Goal: Task Accomplishment & Management: Complete application form

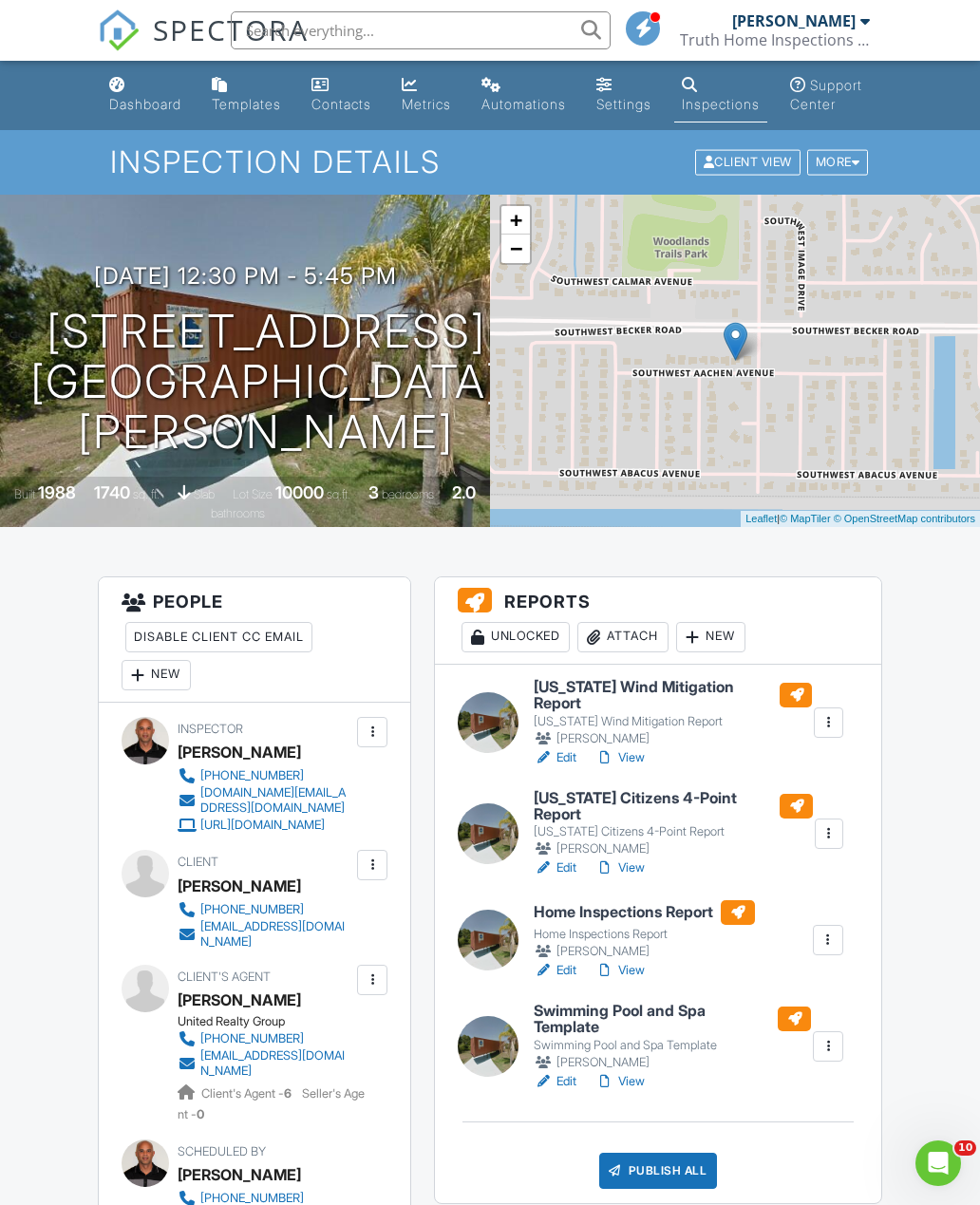
click at [151, 106] on div "Dashboard" at bounding box center [144, 104] width 72 height 16
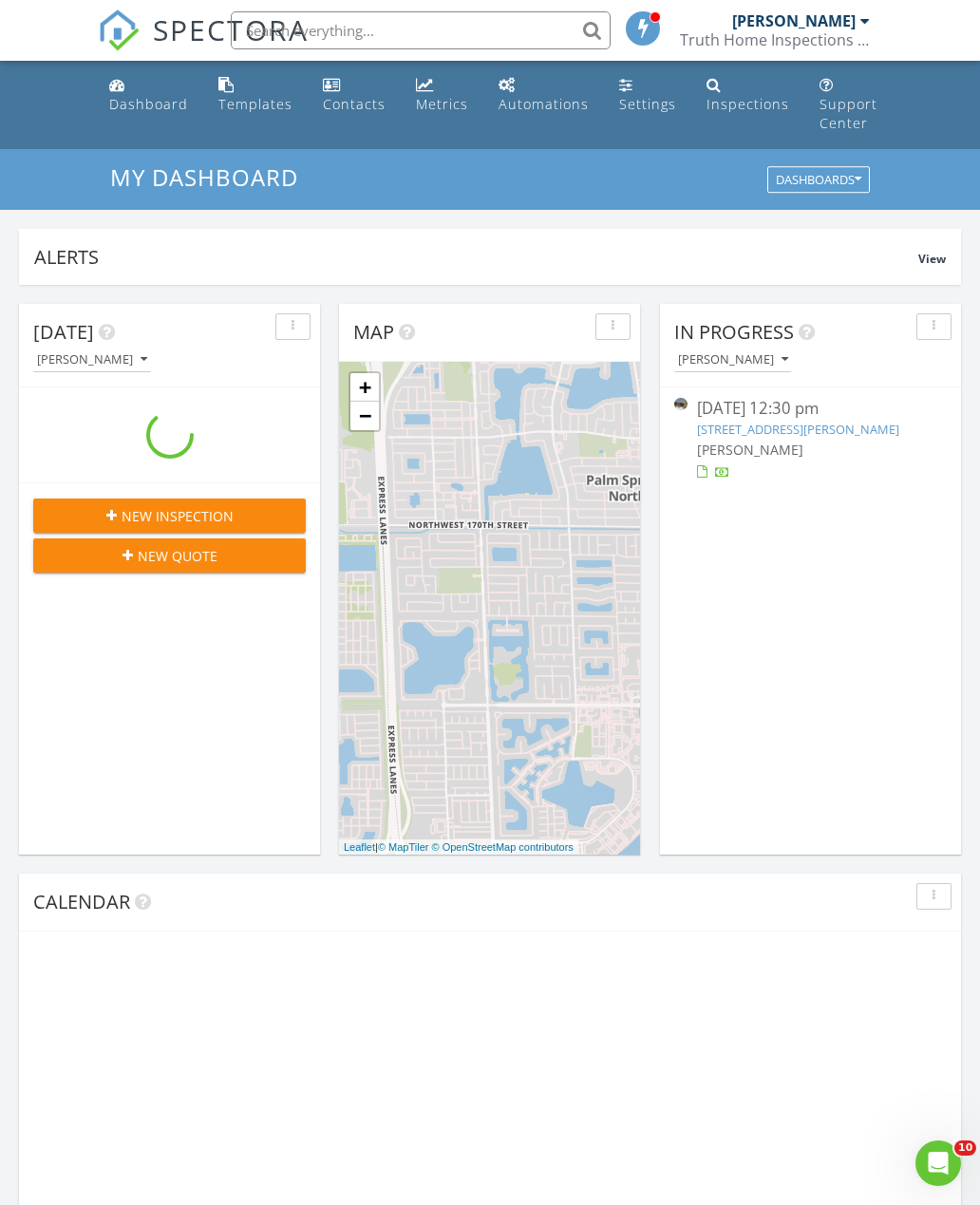
scroll to position [1730, 981]
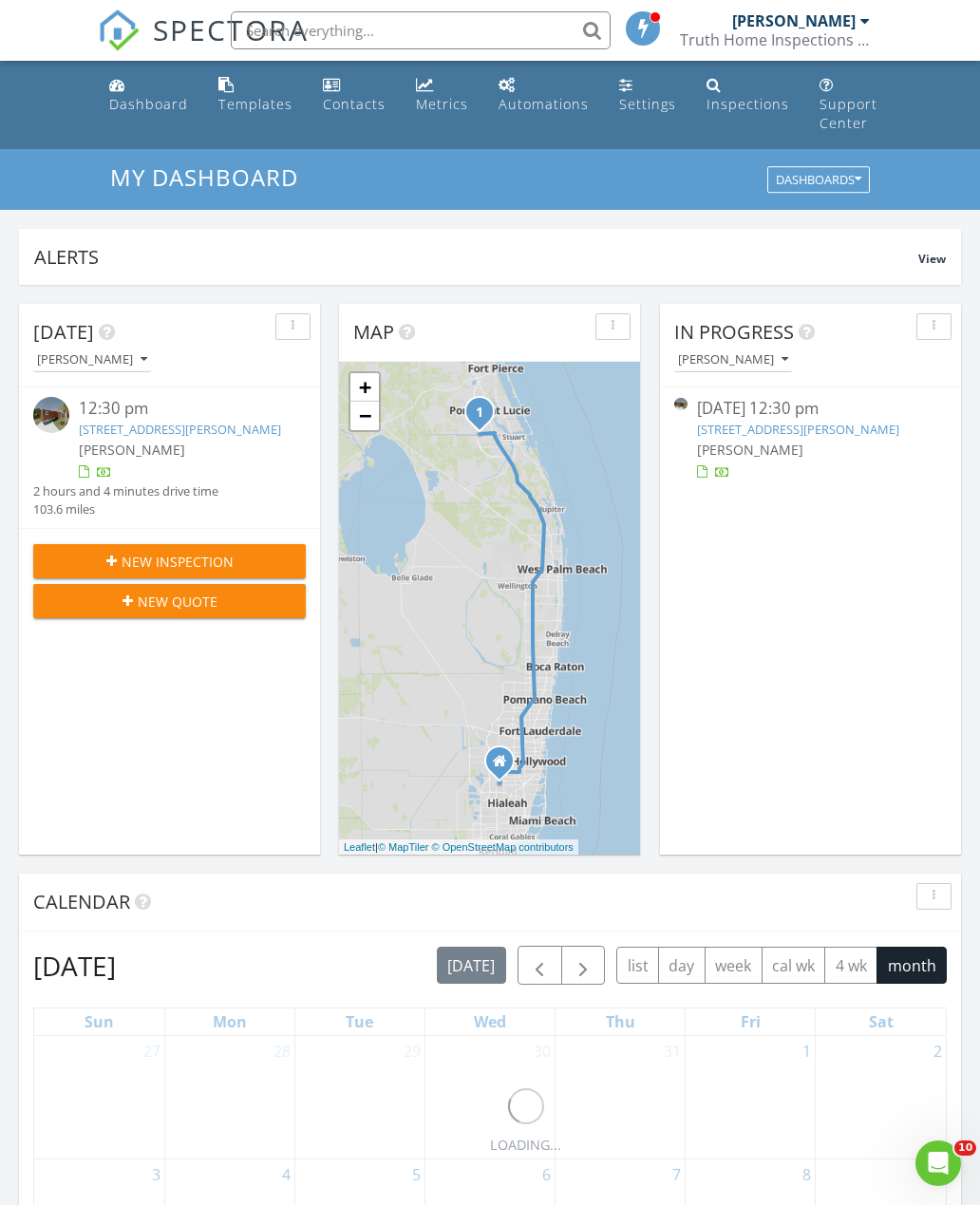
click at [187, 572] on span "New Inspection" at bounding box center [177, 561] width 112 height 20
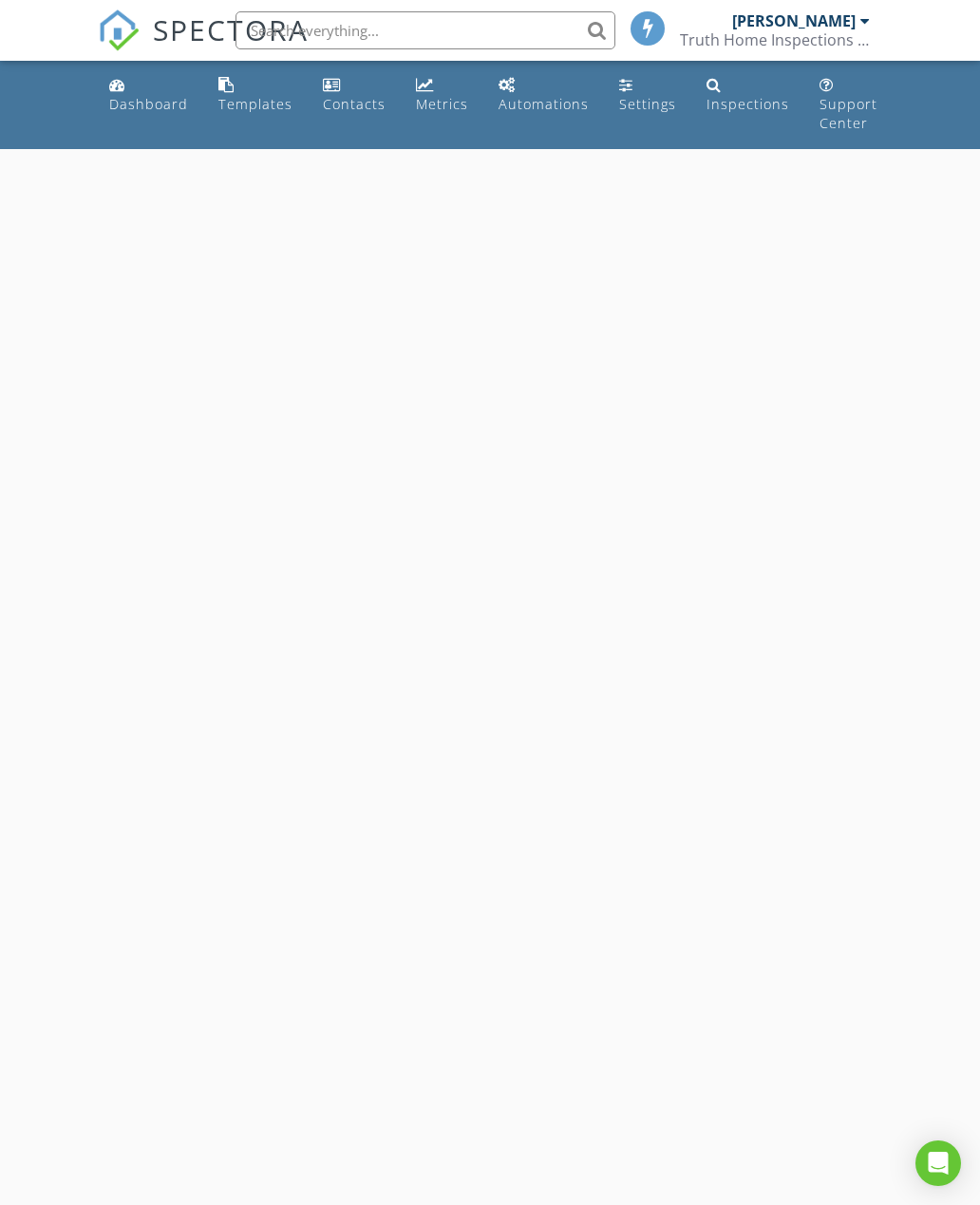
select select "7"
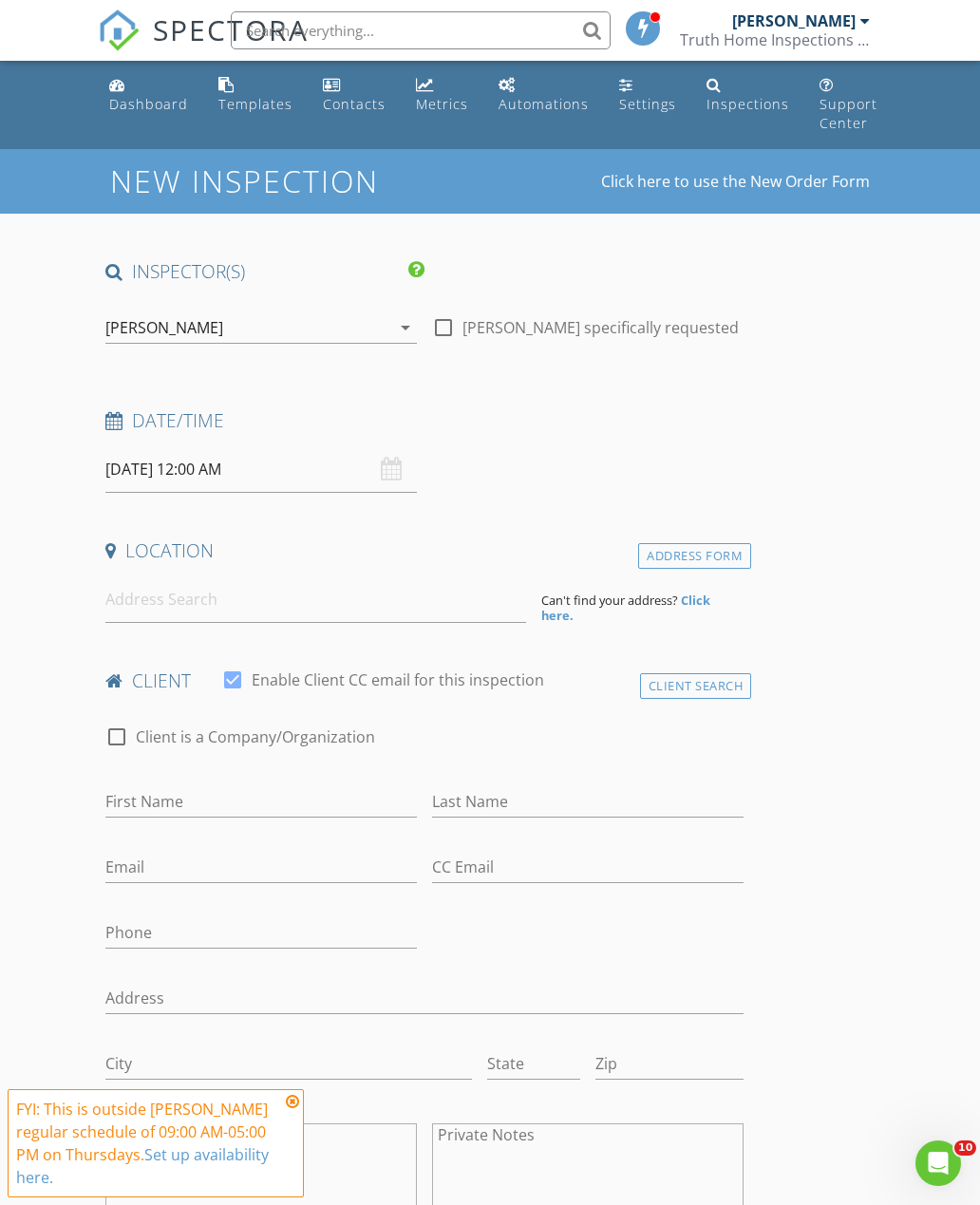
click at [240, 470] on input "08/28/2025 12:00 AM" at bounding box center [262, 470] width 312 height 46
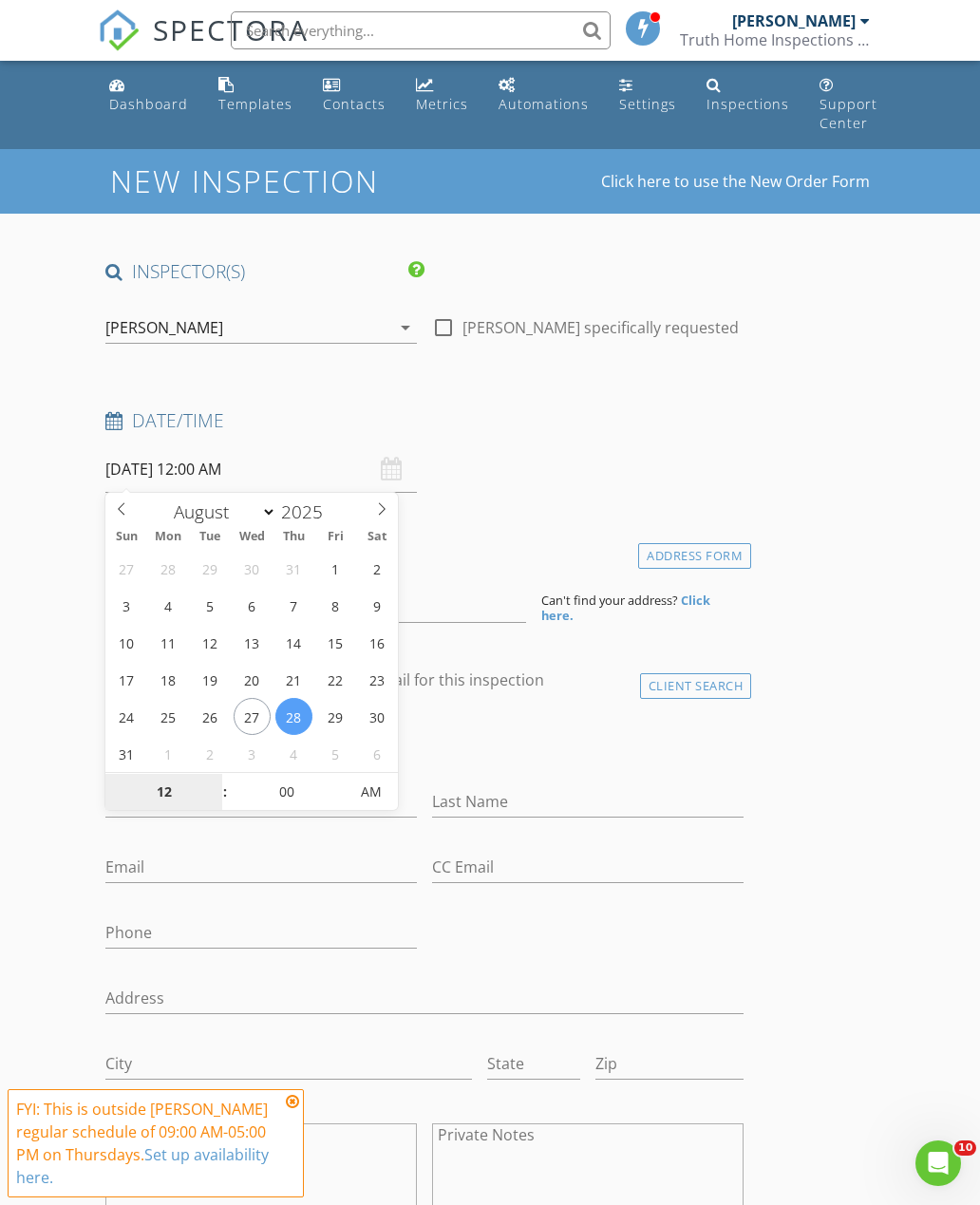
click at [177, 784] on input "12" at bounding box center [164, 792] width 116 height 38
type input "01"
type input "[DATE] 1:00 PM"
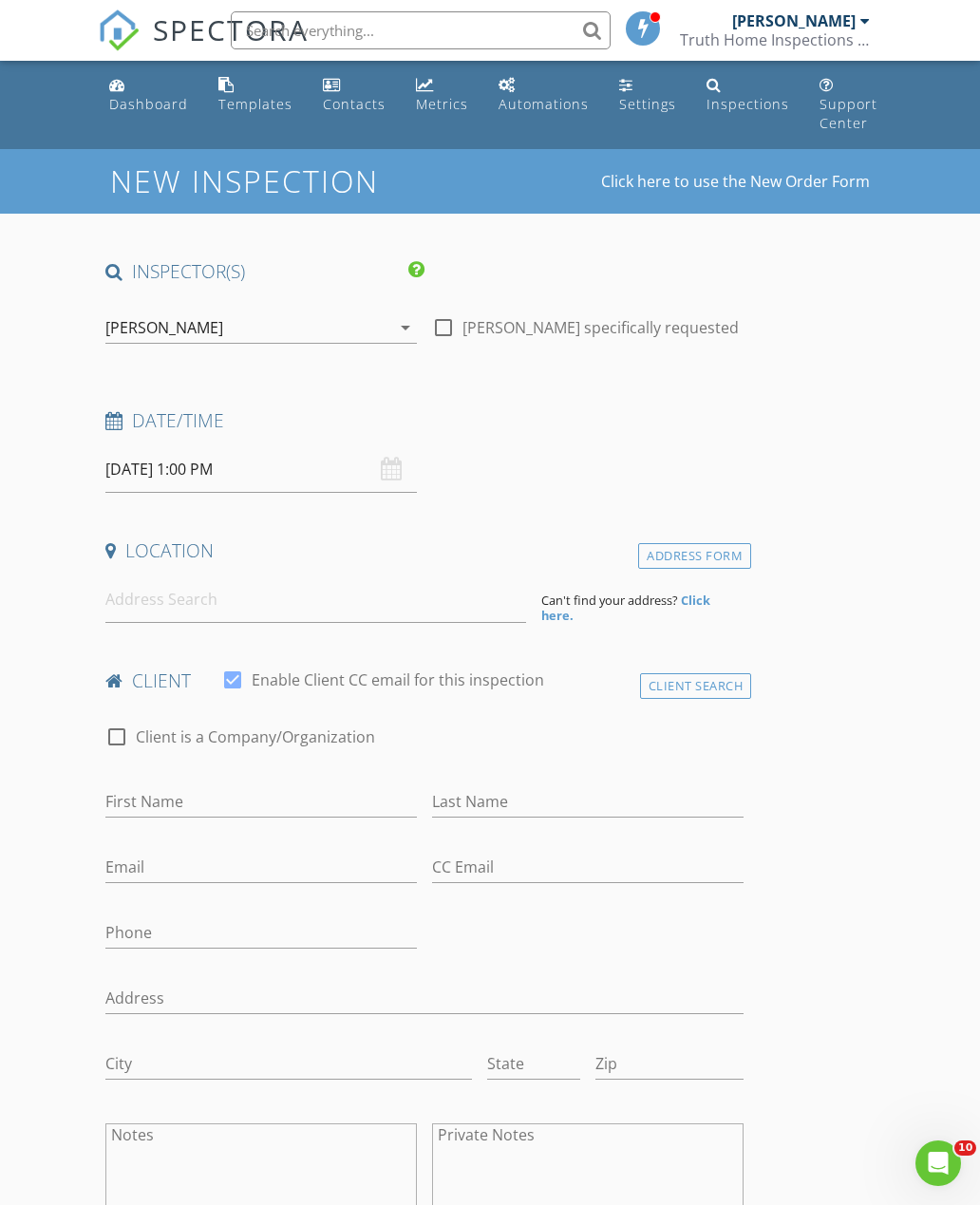
click at [322, 602] on input at bounding box center [316, 600] width 421 height 46
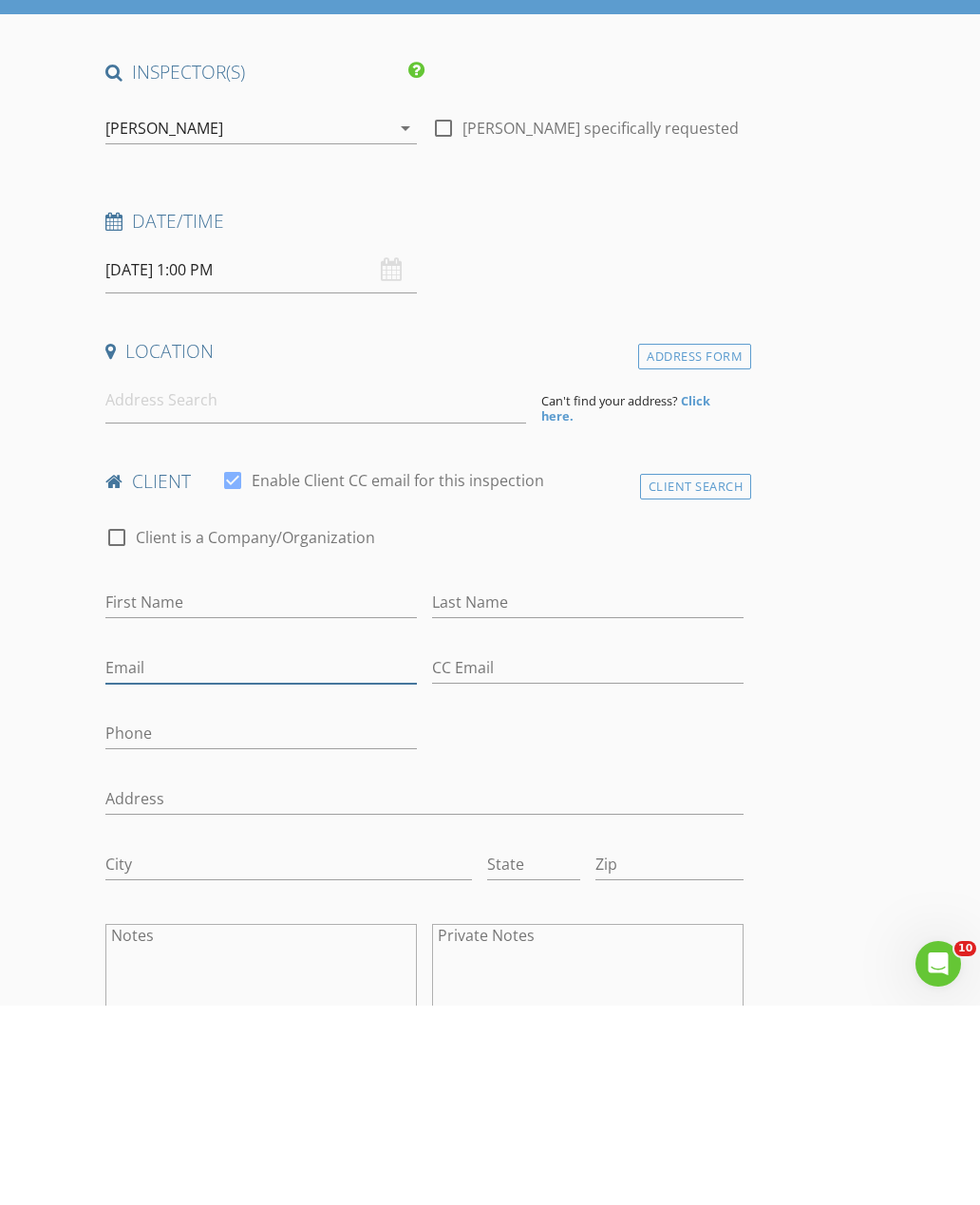
click at [195, 852] on input "Email" at bounding box center [262, 867] width 312 height 32
paste input "markmilorealty@gmail.com"
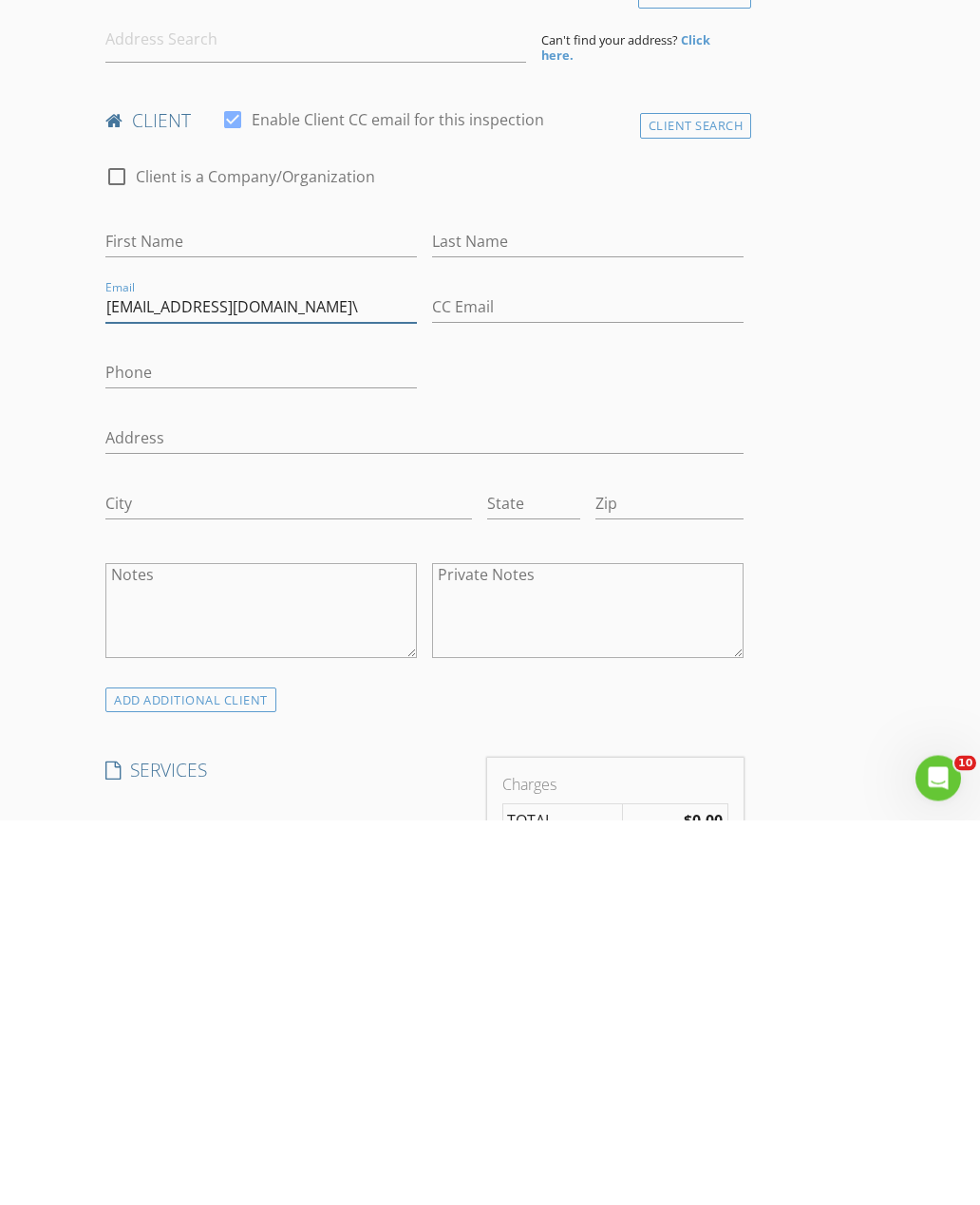
scroll to position [176, 0]
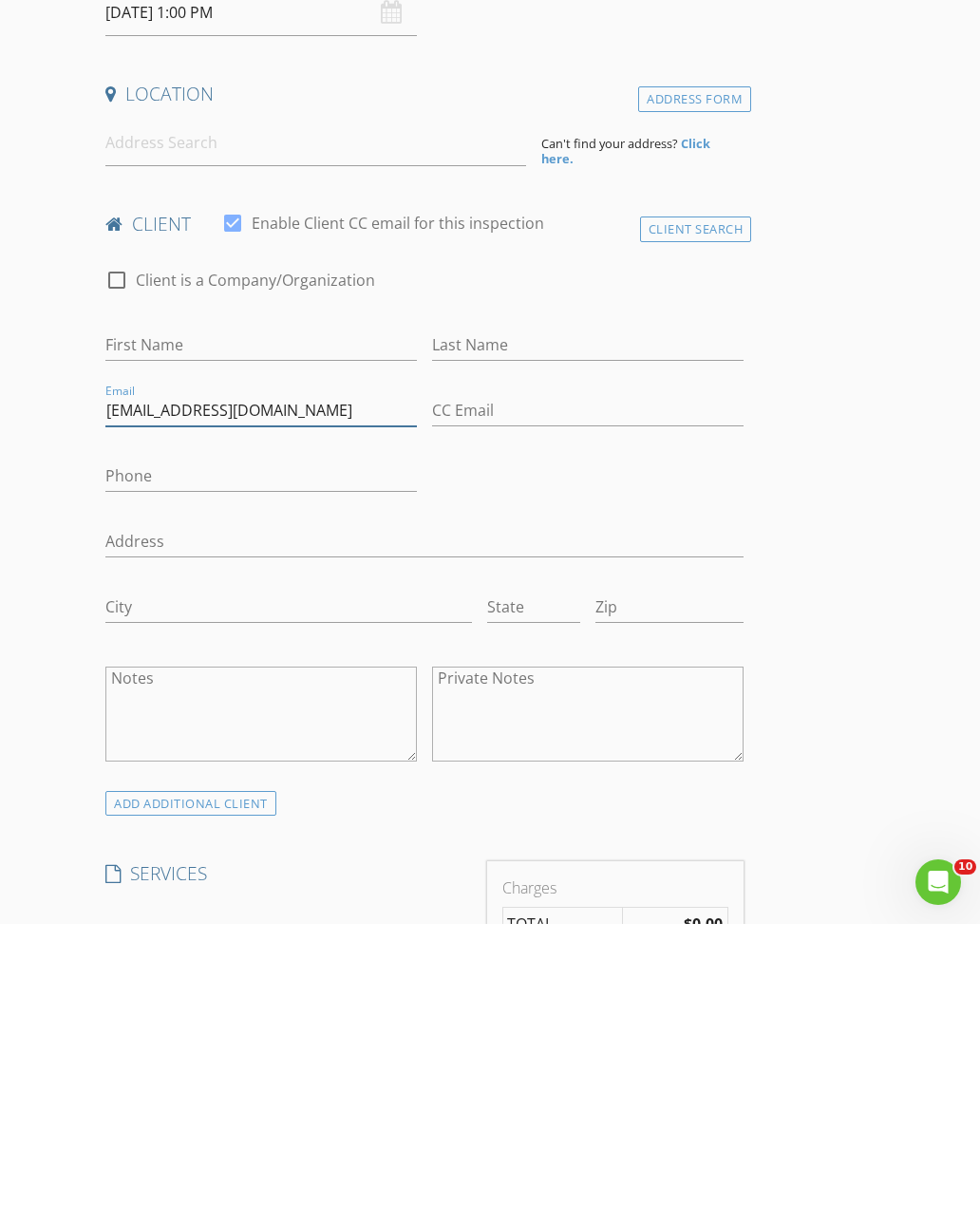
type input "markmilorealty@gmail.com"
click at [225, 610] on input "First Name" at bounding box center [262, 626] width 312 height 32
type input "Mark"
click at [504, 610] on input "Last Name" at bounding box center [588, 626] width 312 height 32
type input "Milo"
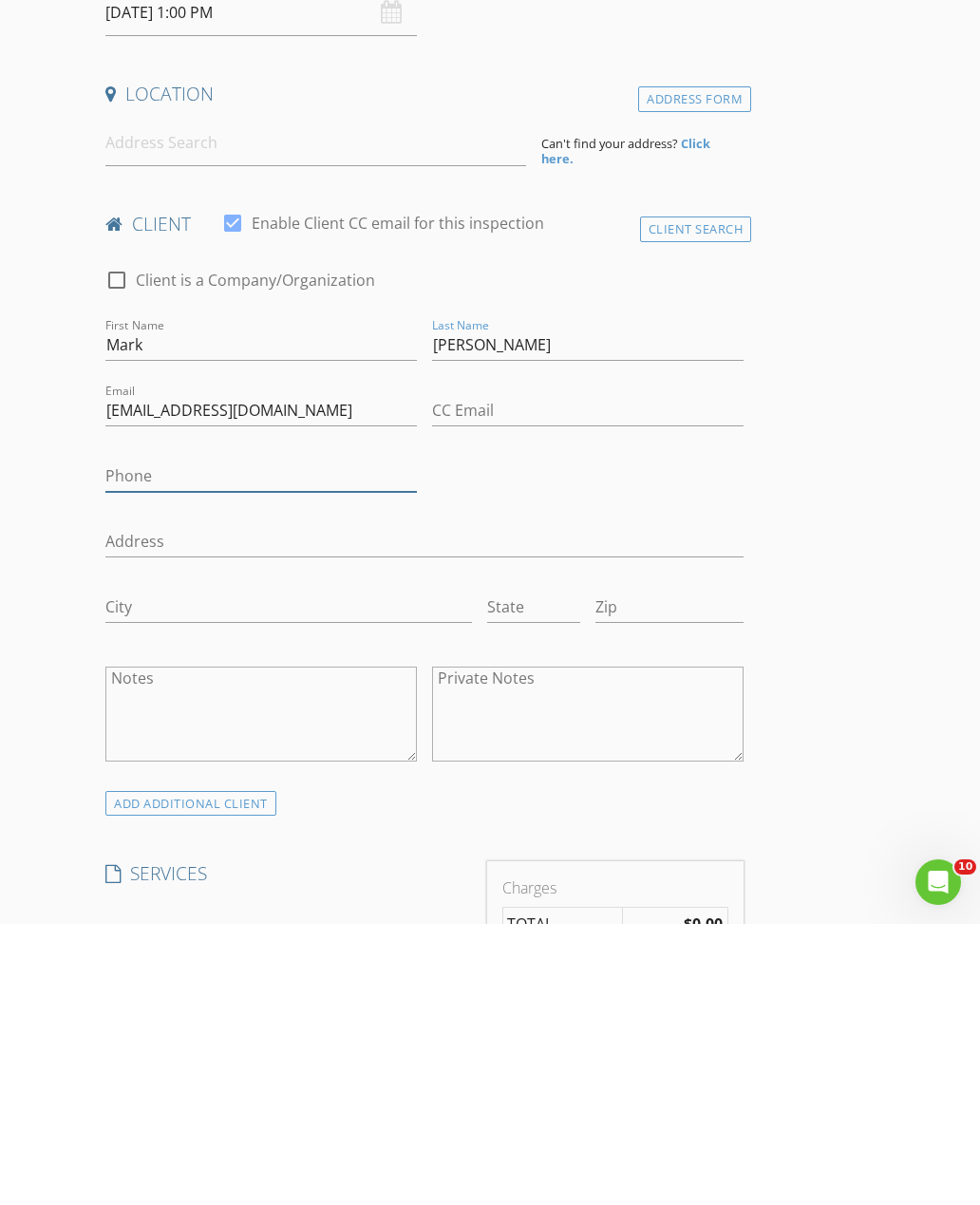
click at [294, 742] on input "Phone" at bounding box center [262, 757] width 312 height 32
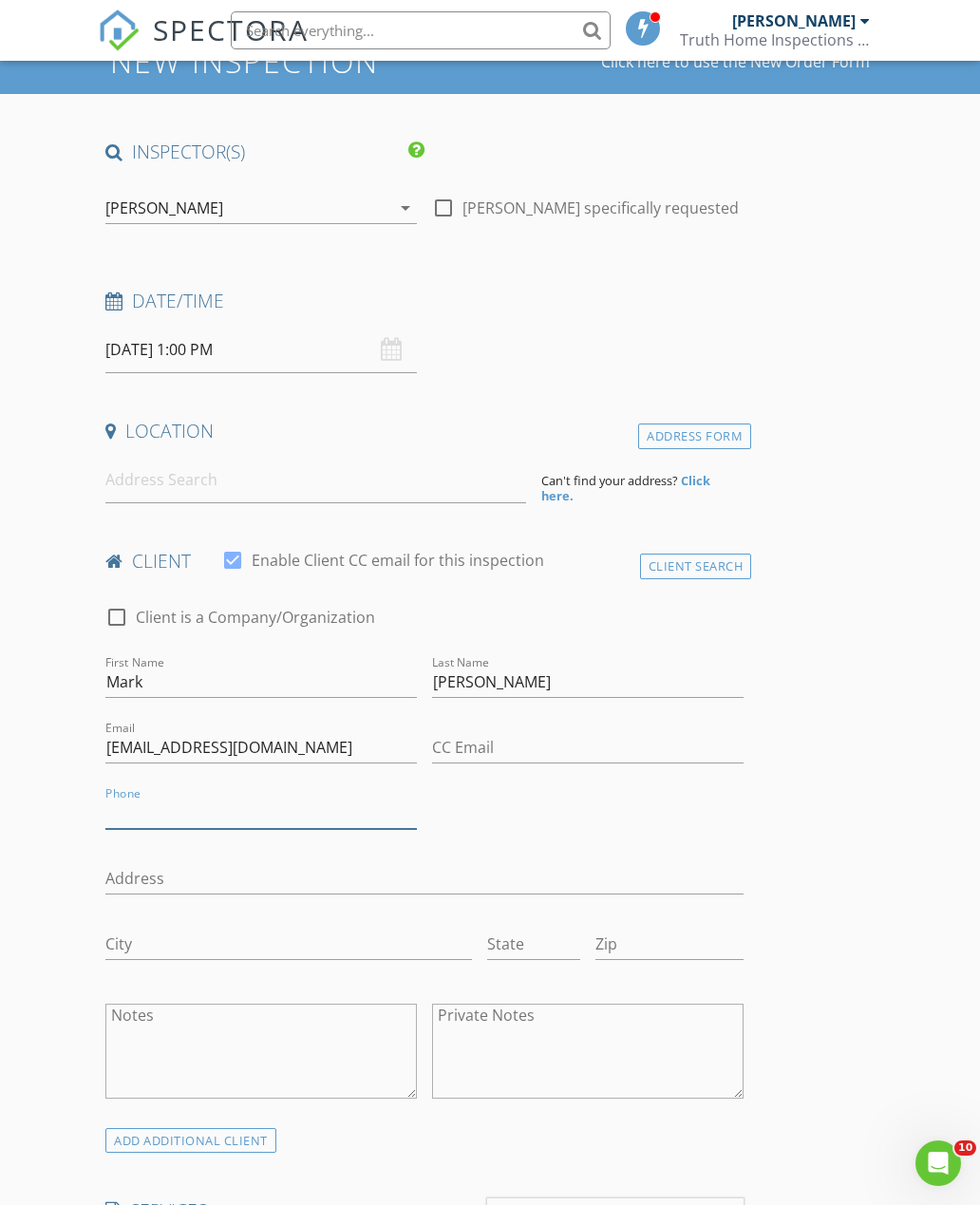
scroll to position [118, 0]
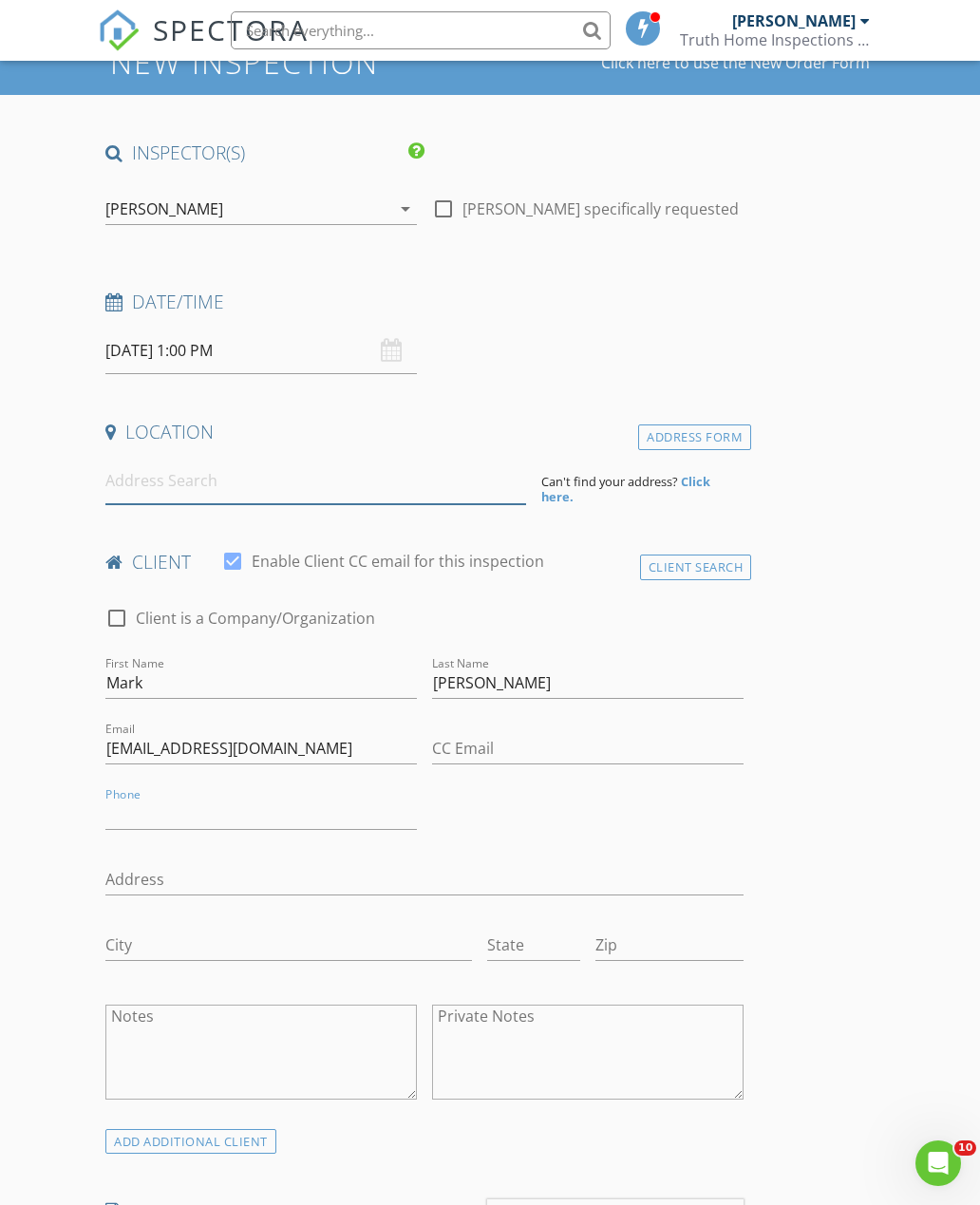
click at [311, 486] on input at bounding box center [316, 481] width 421 height 46
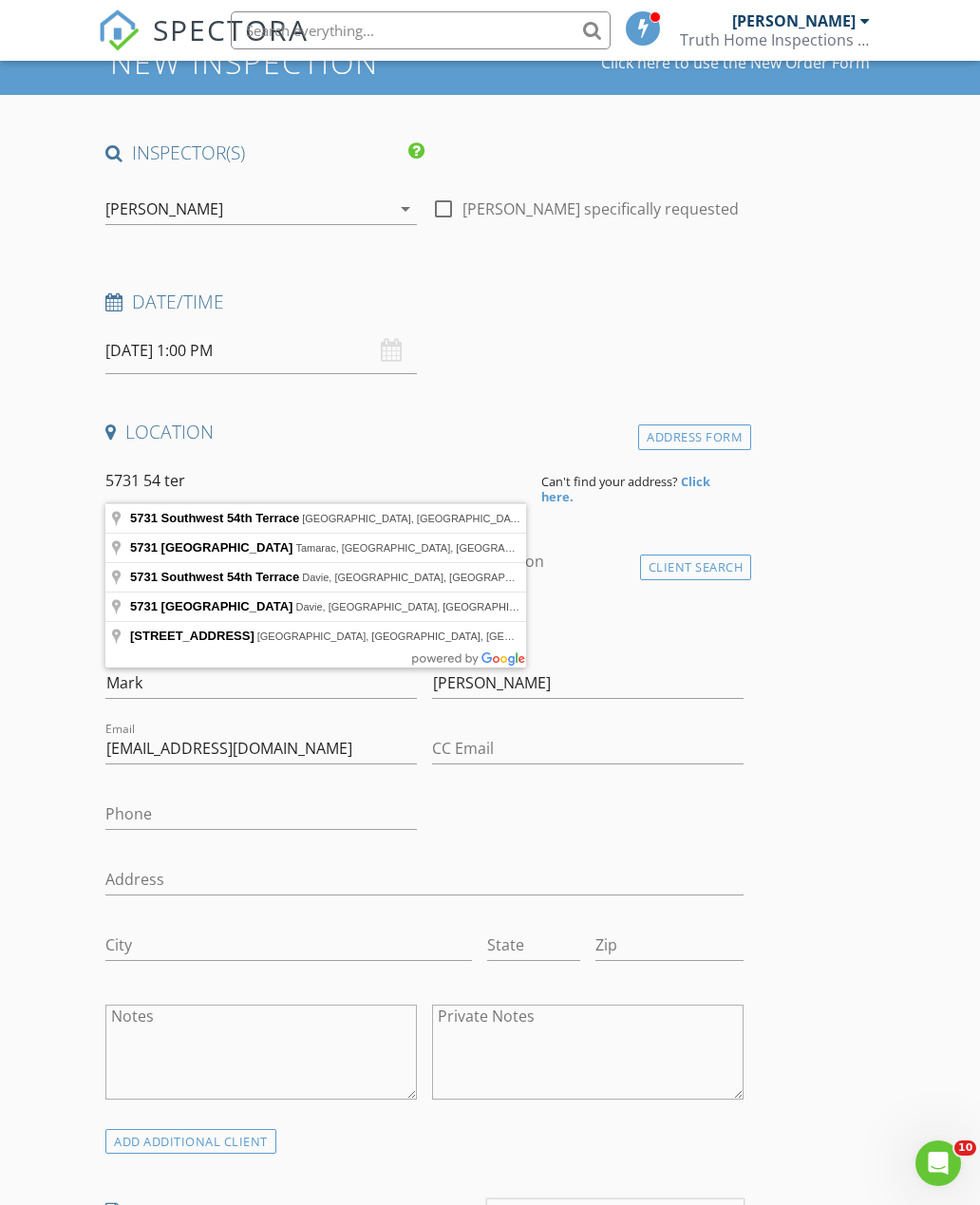
type input "5731 Northwest 54th Terrace, Tamarac, FL, USA"
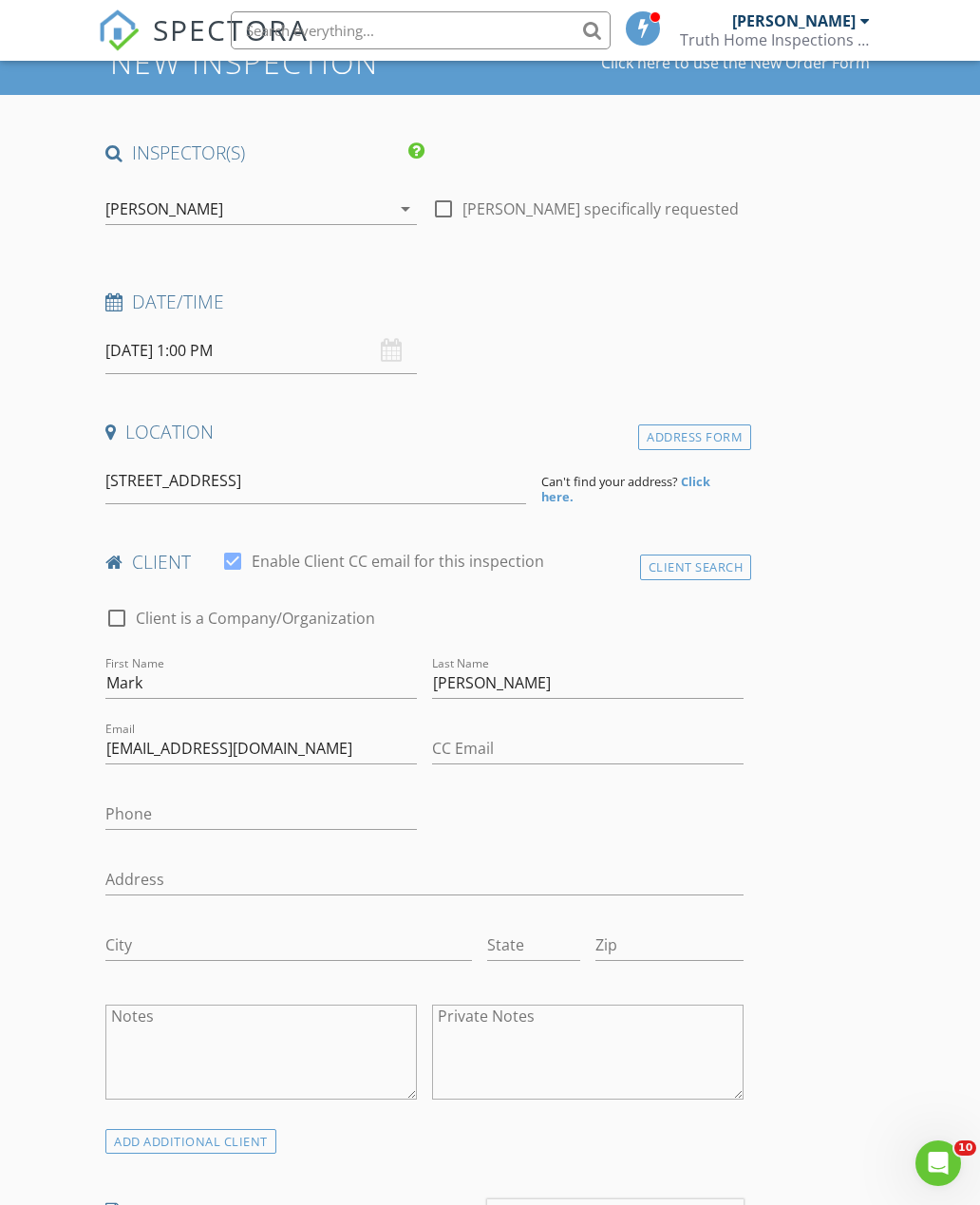
scroll to position [119, 0]
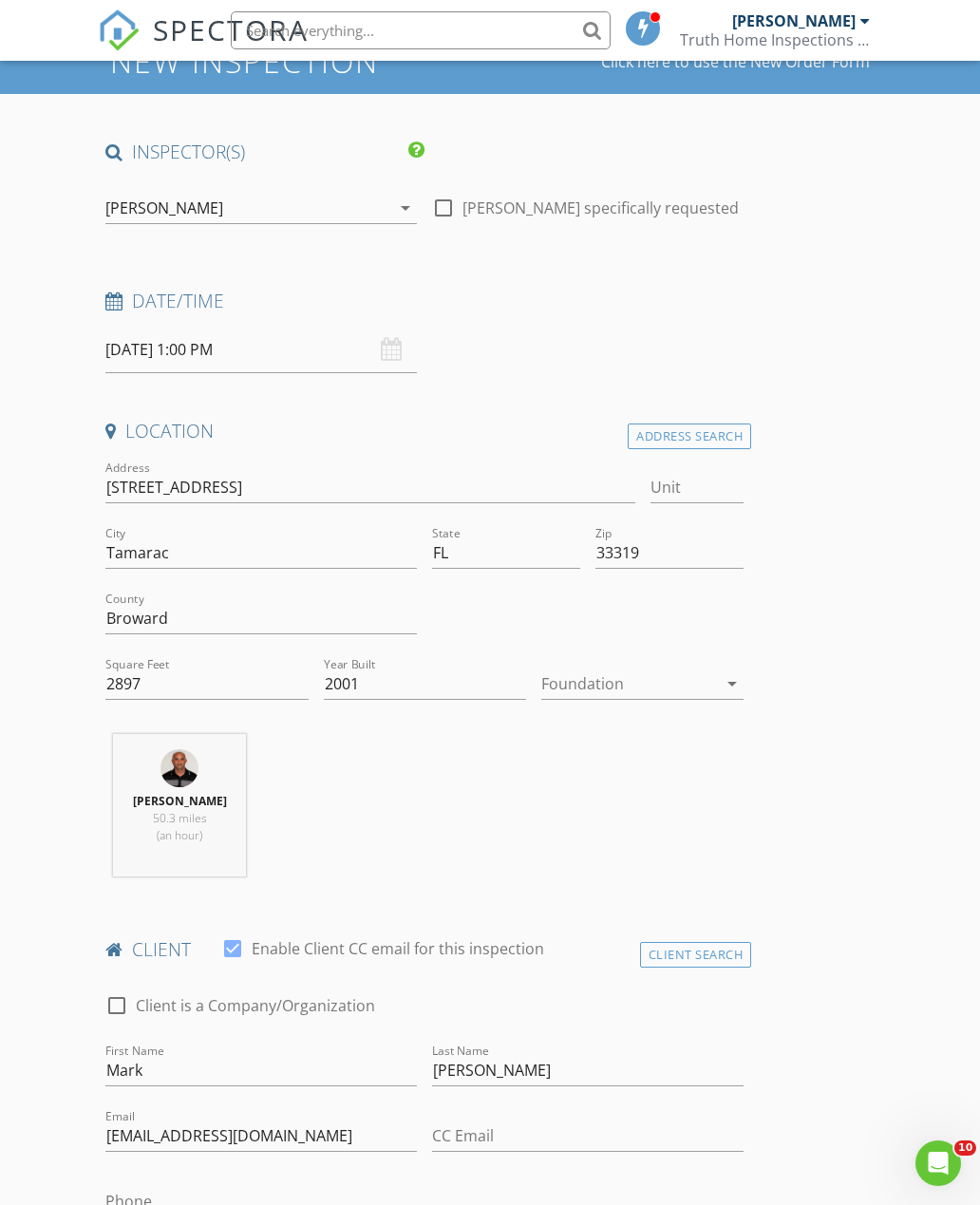
click at [479, 803] on div "Keyth Martinez 50.3 miles (an hour)" at bounding box center [425, 813] width 654 height 158
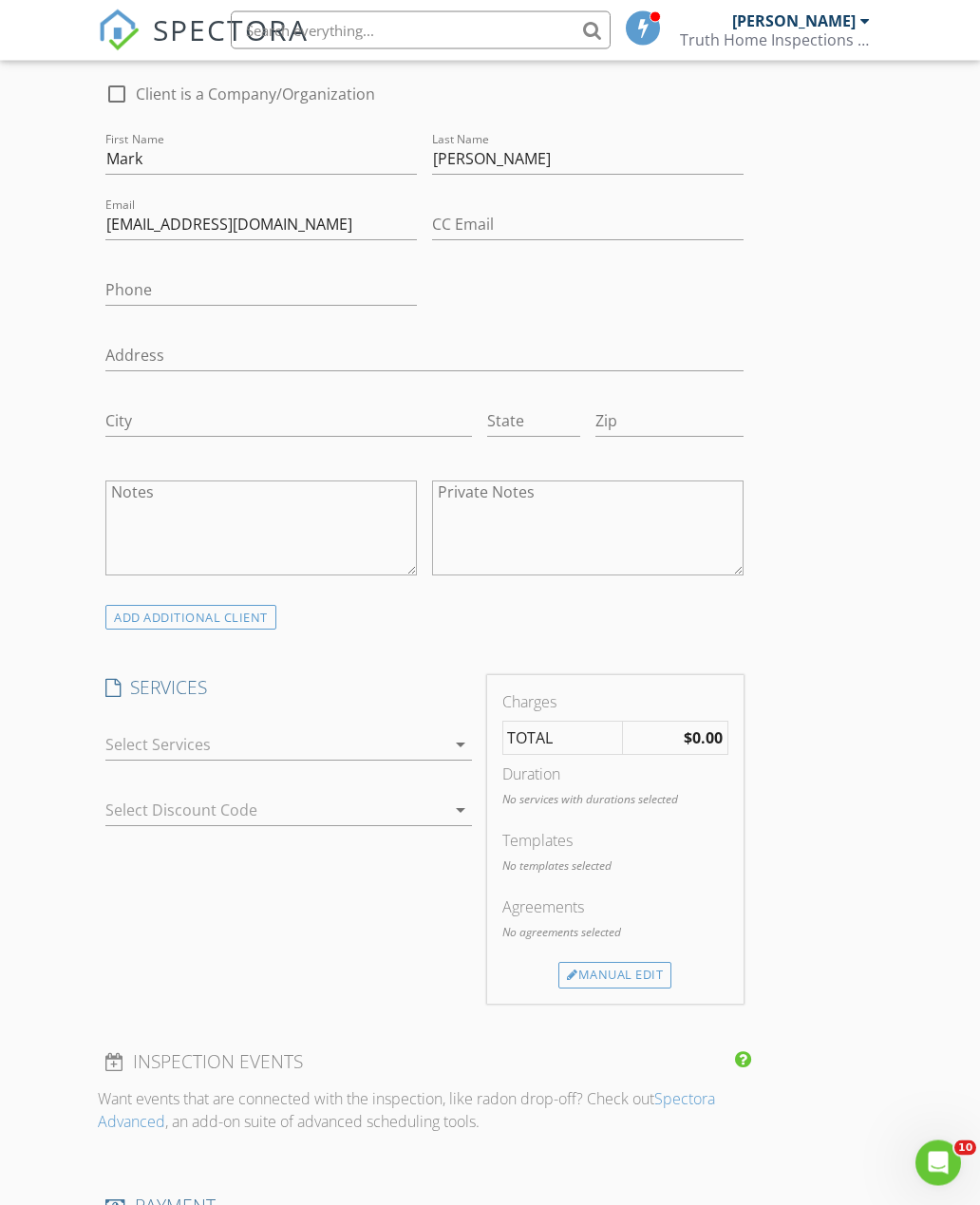
scroll to position [1038, 0]
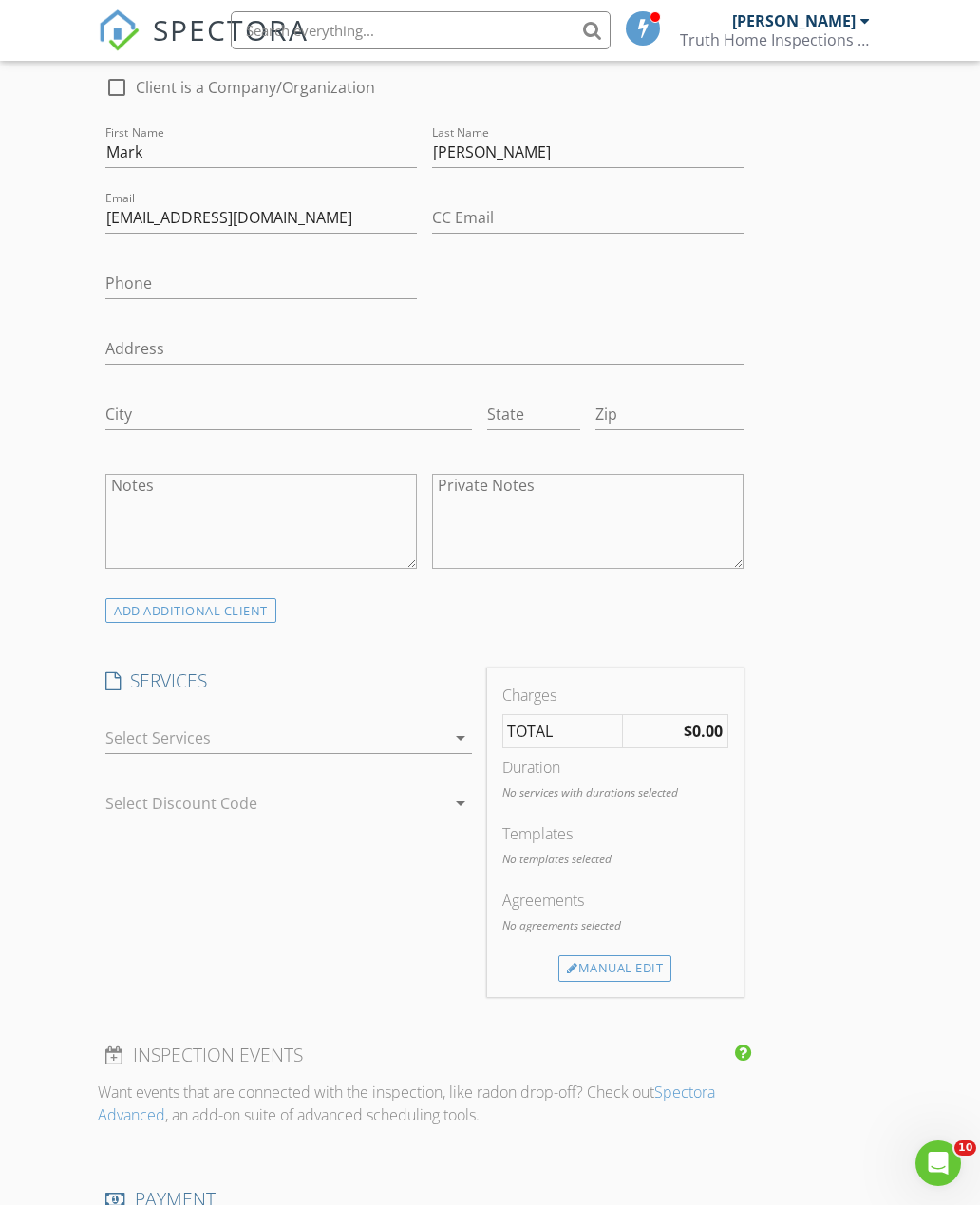
click at [392, 723] on div at bounding box center [275, 738] width 339 height 31
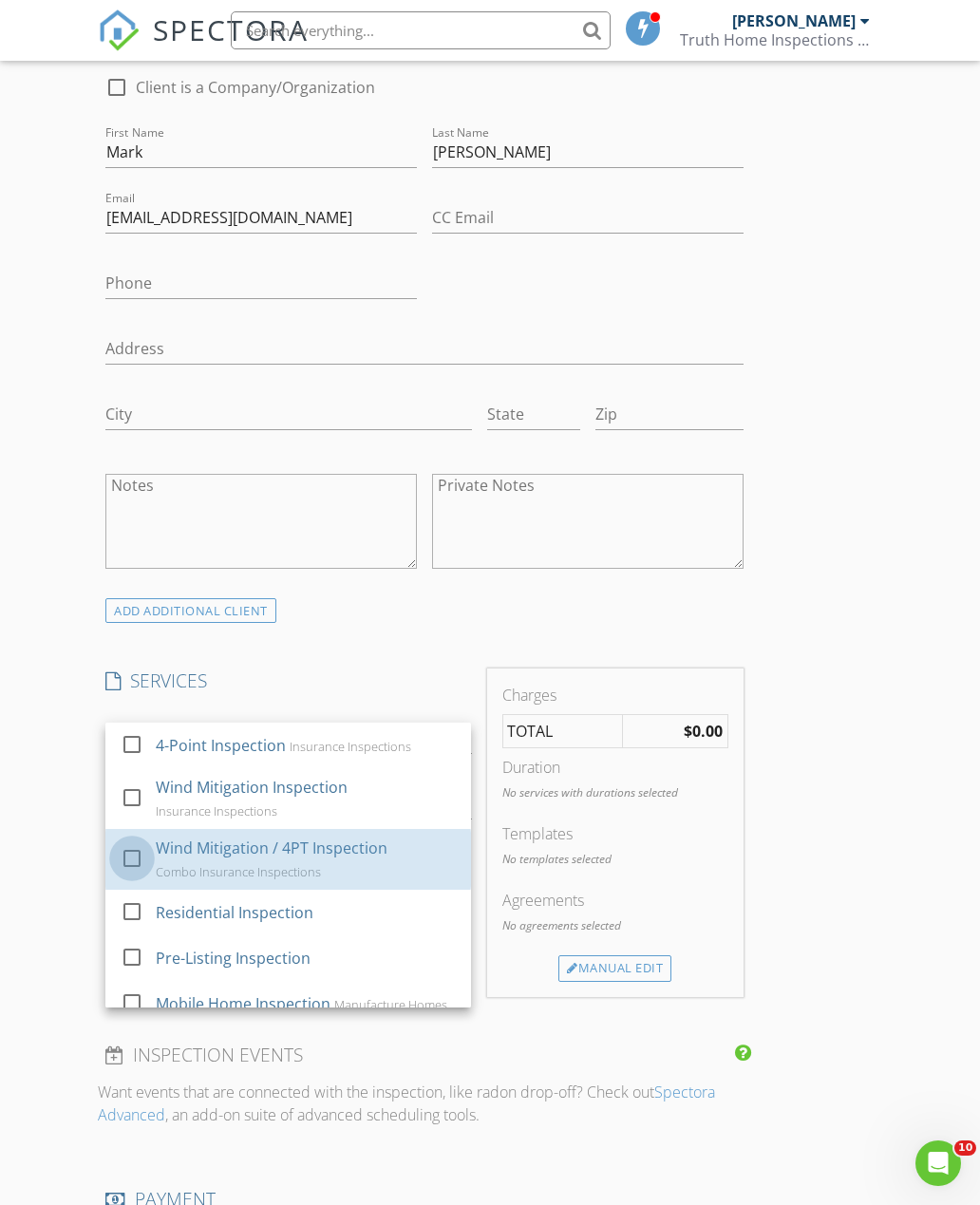
click at [143, 852] on div at bounding box center [132, 858] width 33 height 33
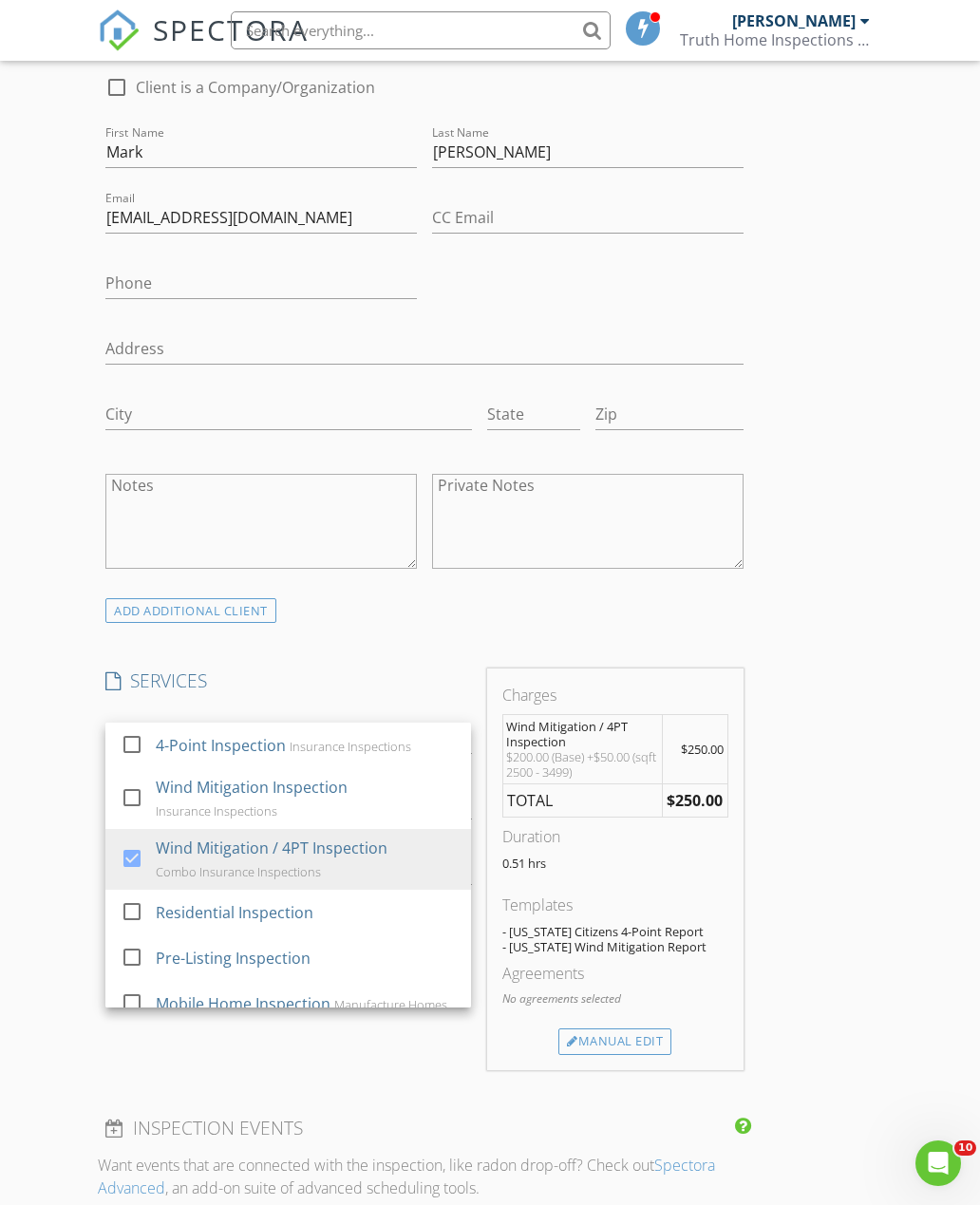
click at [809, 957] on div "INSPECTOR(S) check_box Keyth Martinez PRIMARY Keyth Martinez arrow_drop_down ch…" at bounding box center [490, 838] width 785 height 3234
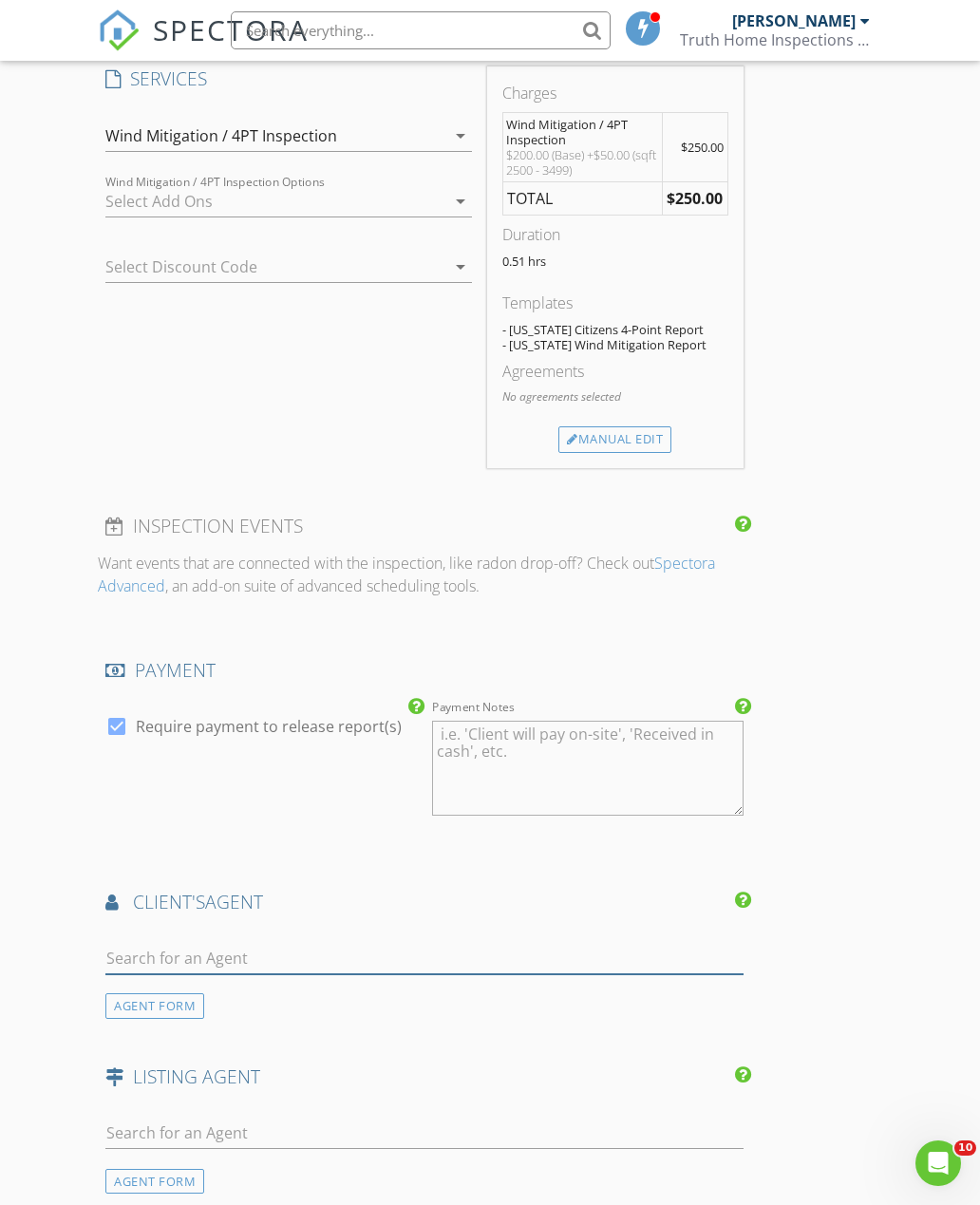
click at [426, 957] on input "text" at bounding box center [425, 959] width 638 height 32
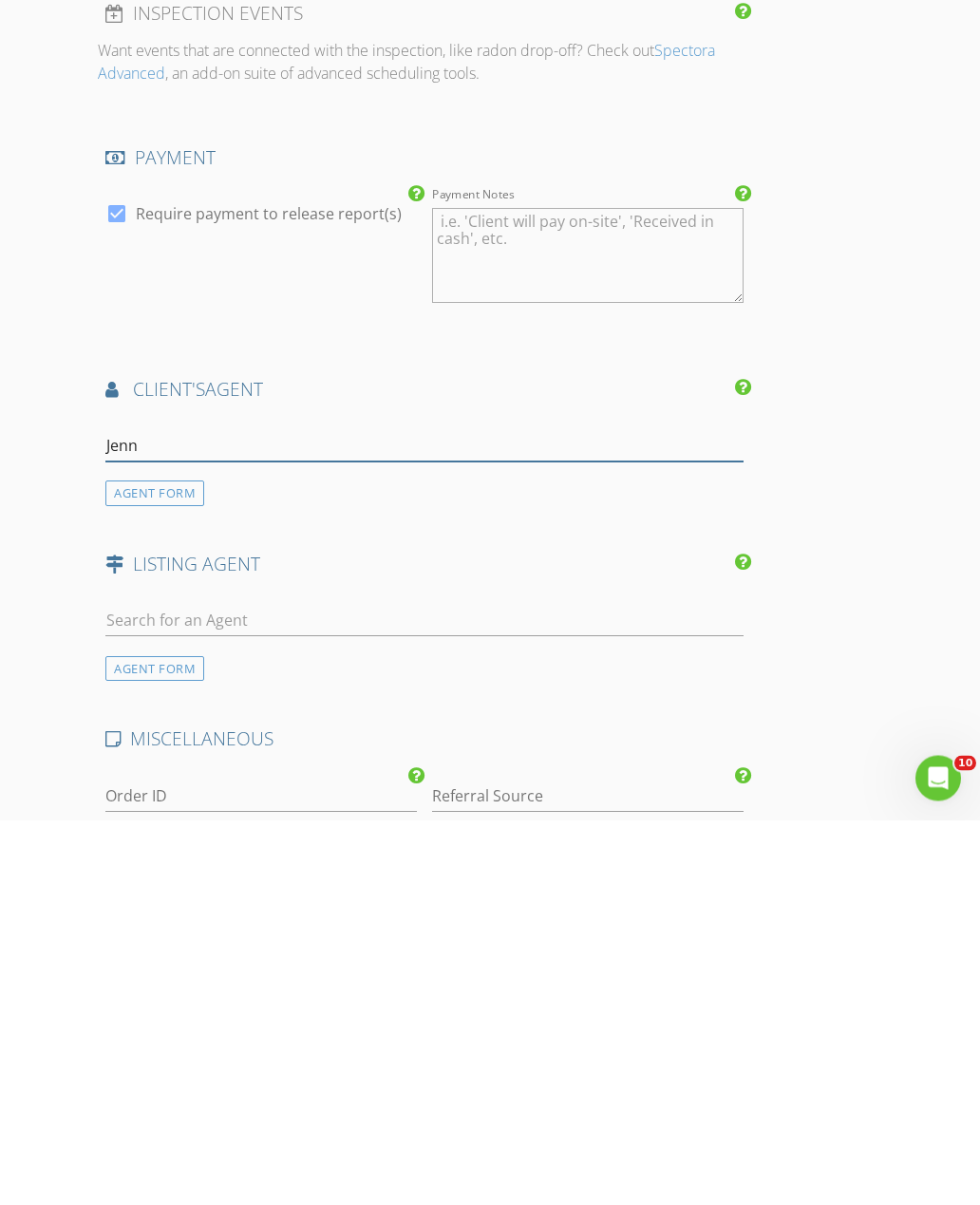
type input "Jenny"
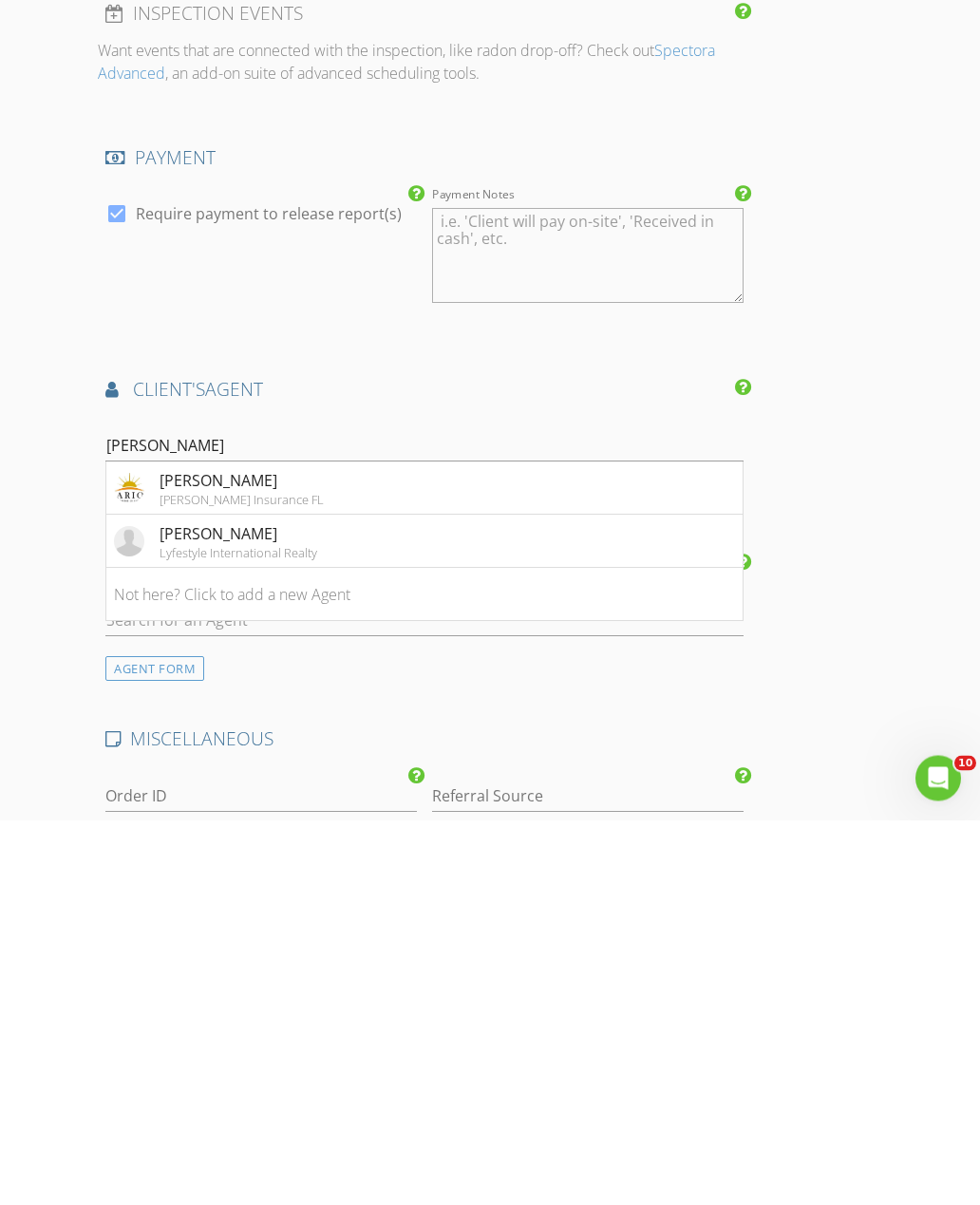
click at [306, 847] on li "Jenny Larios Larios Insurance FL" at bounding box center [424, 873] width 636 height 53
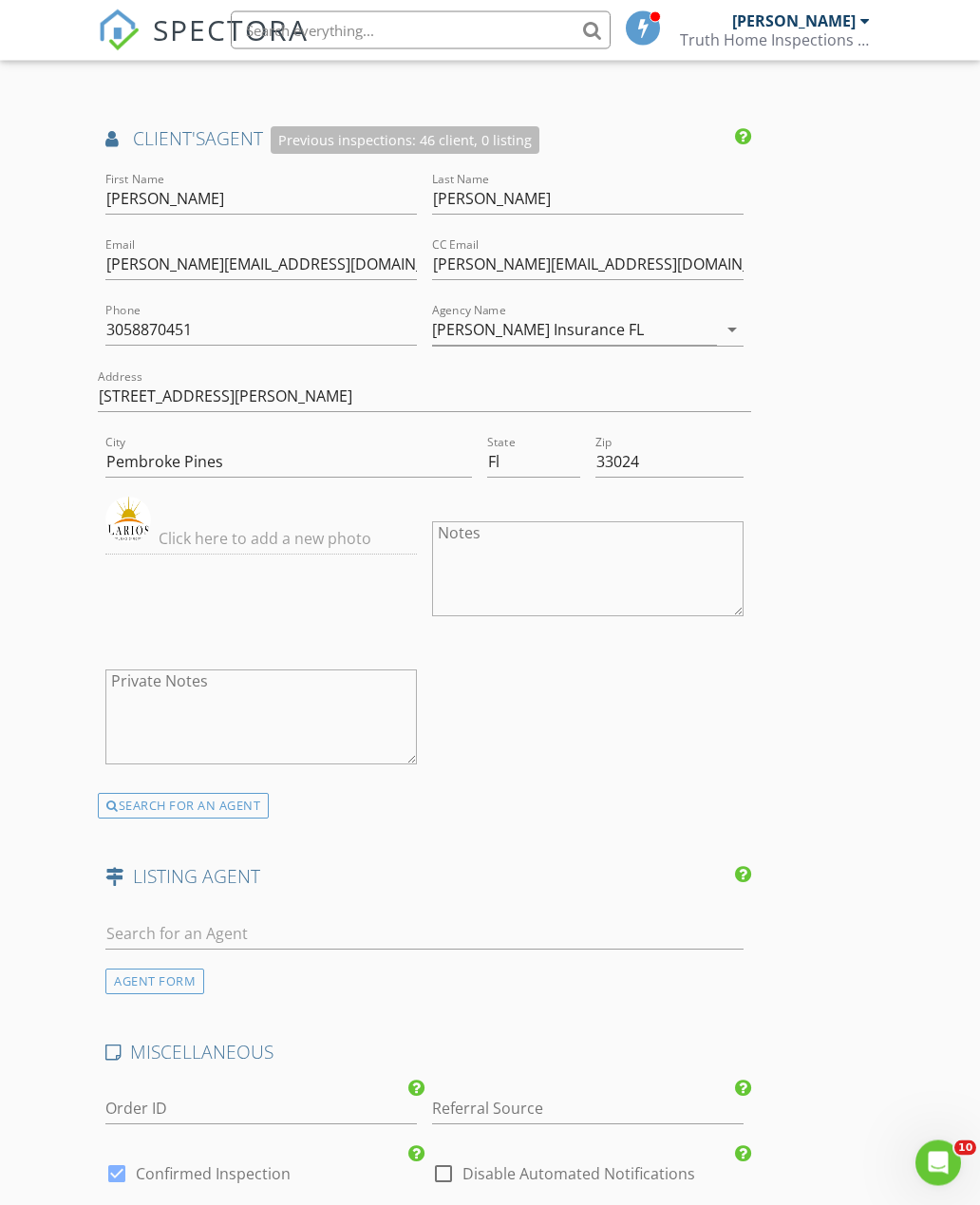
scroll to position [2829, 0]
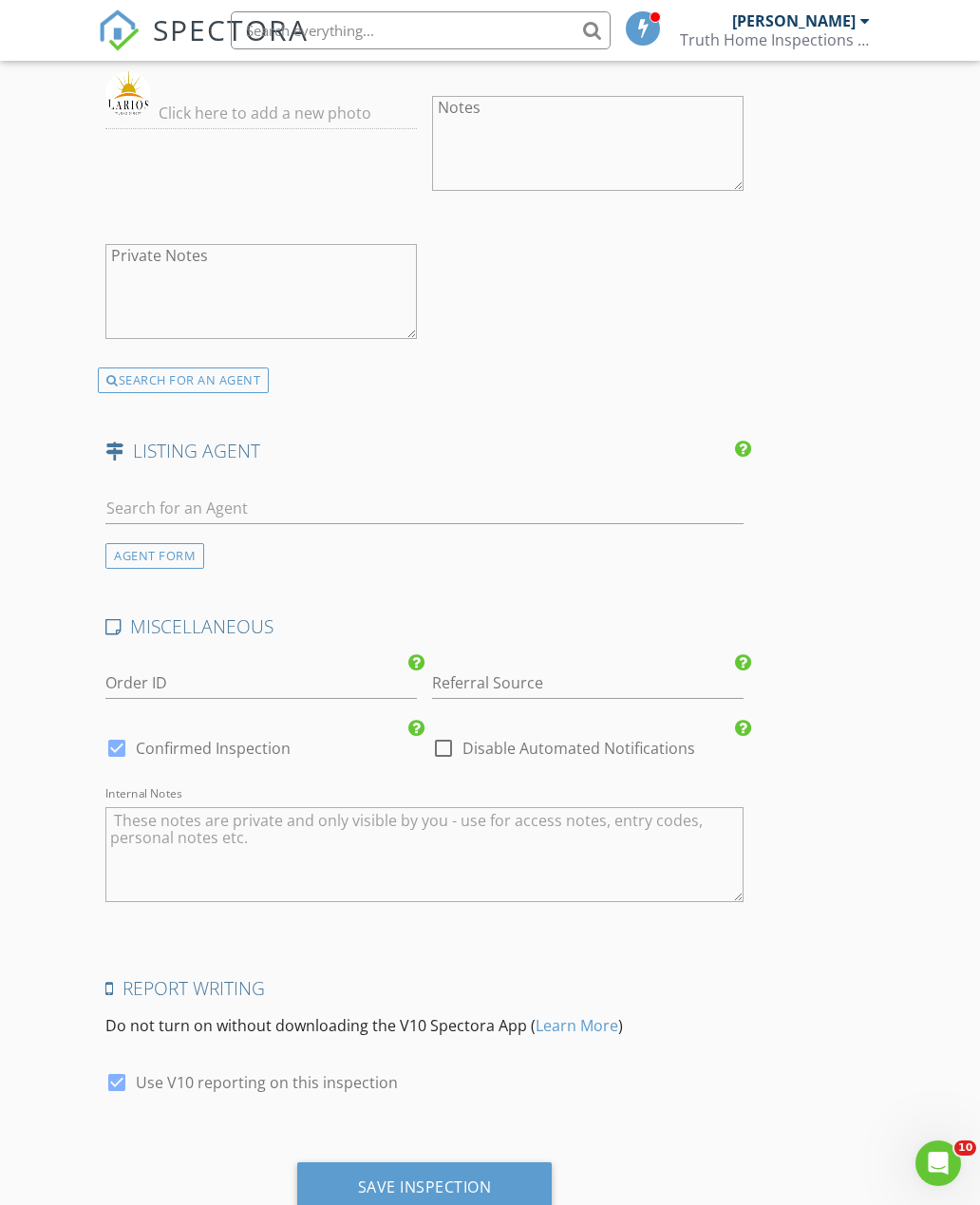
click at [428, 1186] on div "Save Inspection" at bounding box center [425, 1187] width 134 height 19
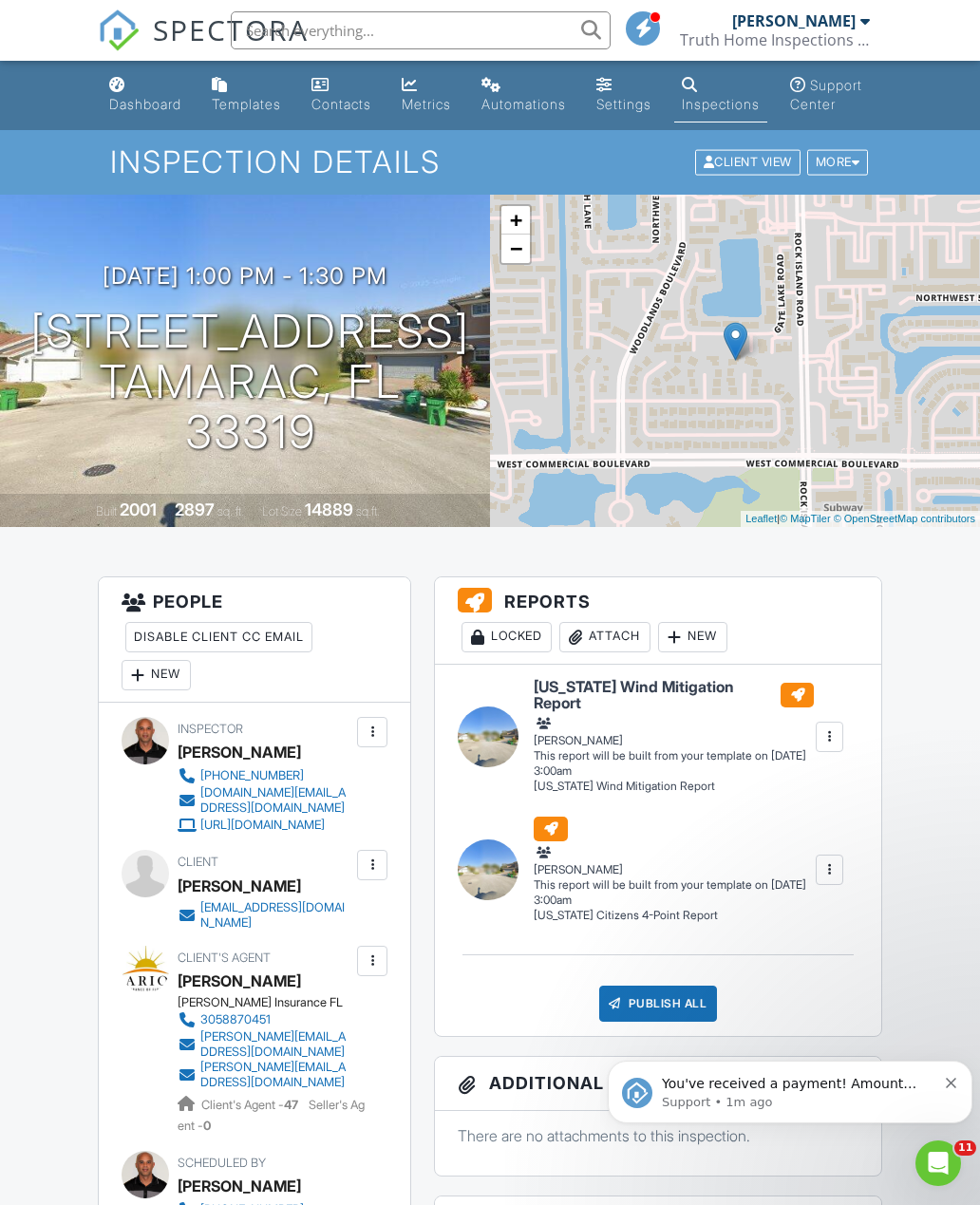
click at [143, 118] on link "Dashboard" at bounding box center [145, 95] width 88 height 54
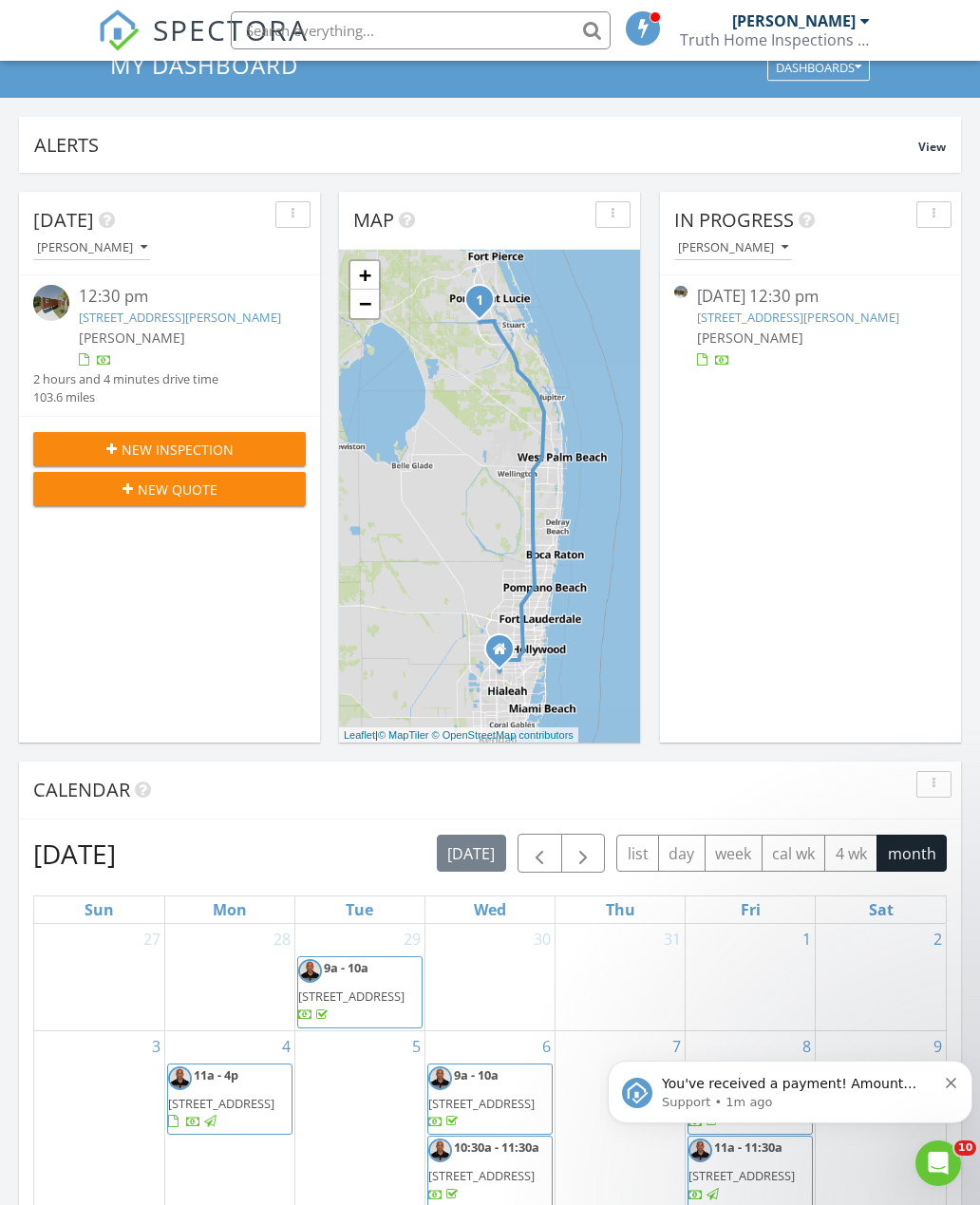
scroll to position [117, 0]
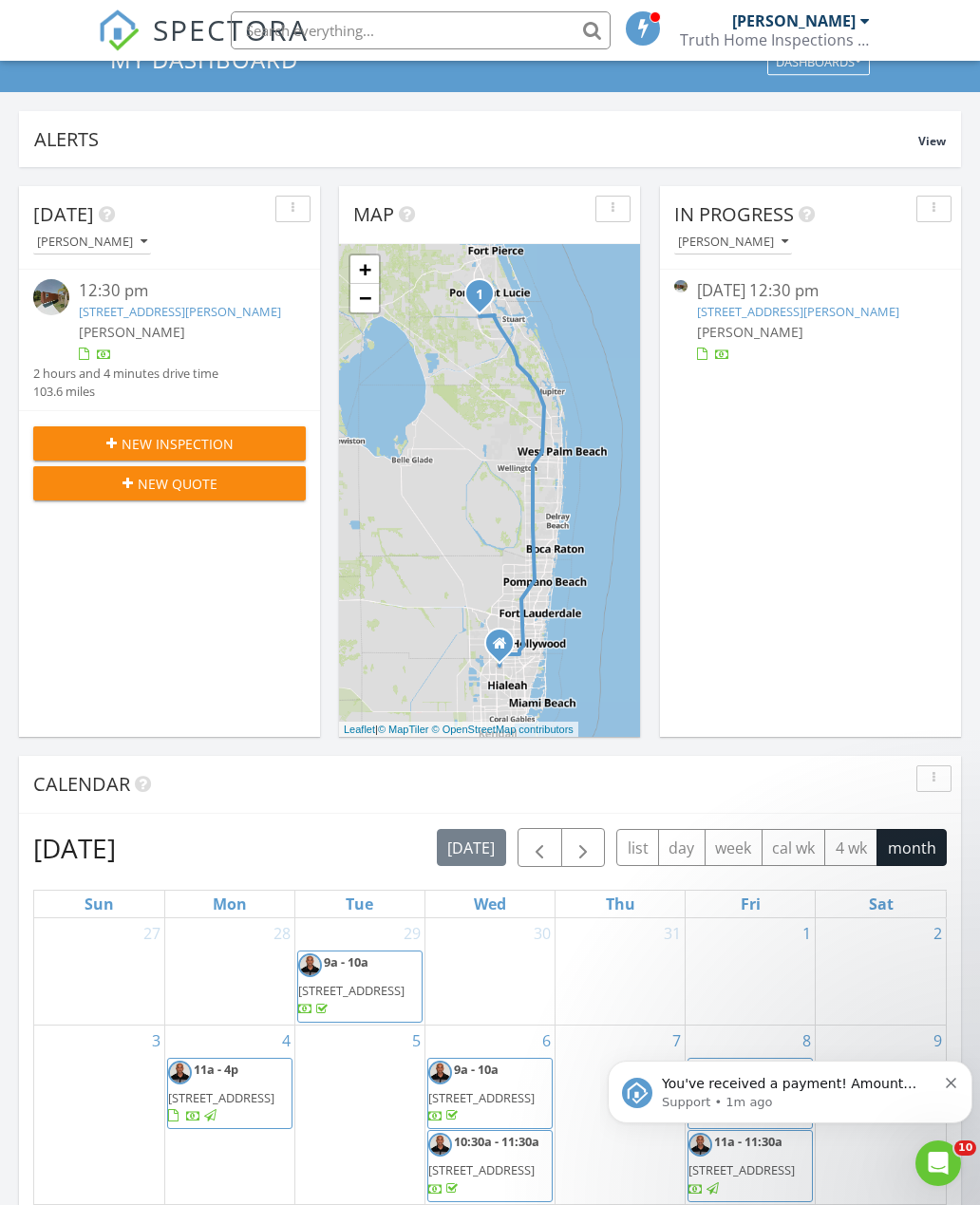
click at [888, 133] on div "Alerts" at bounding box center [477, 139] width 885 height 26
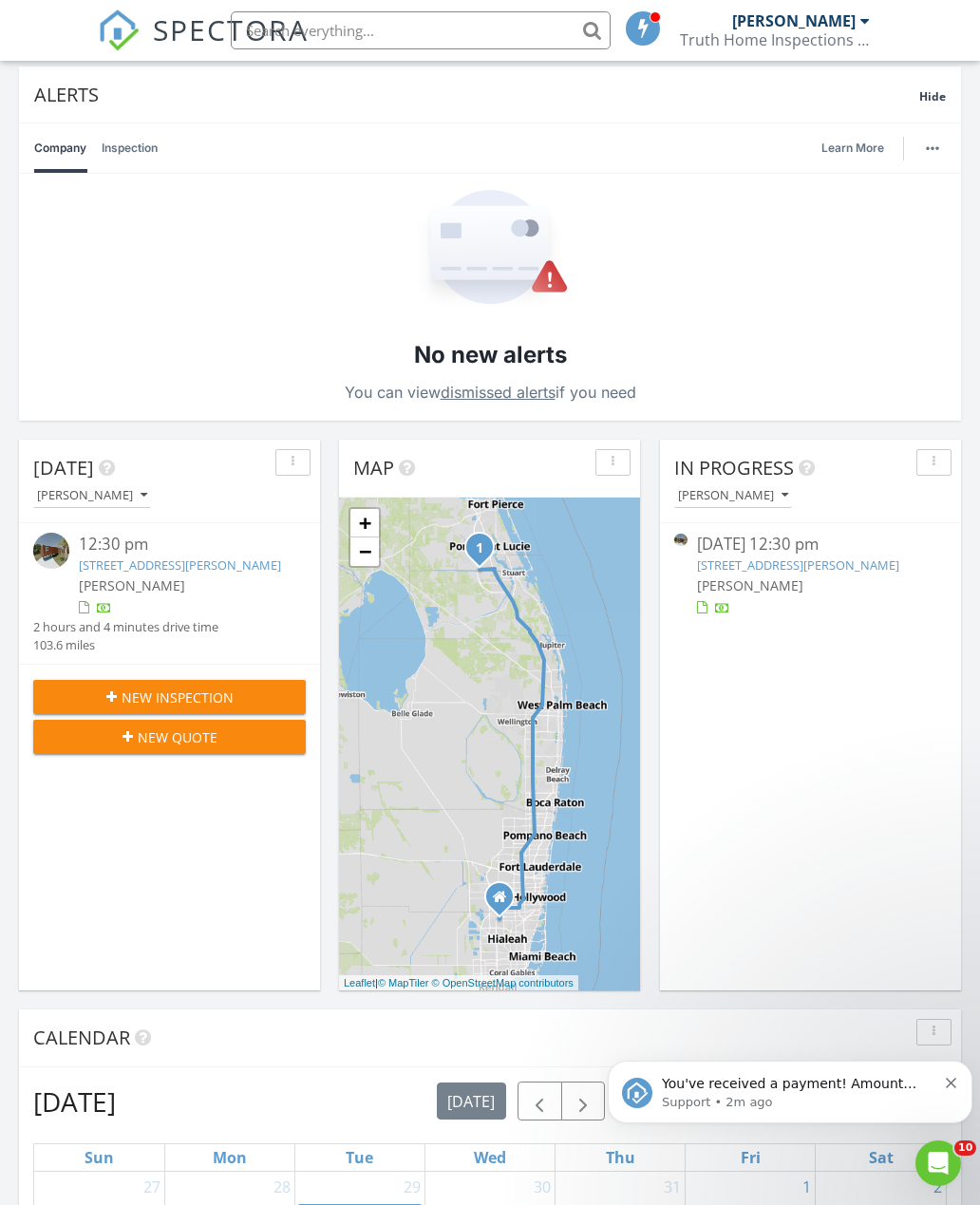
scroll to position [0, 0]
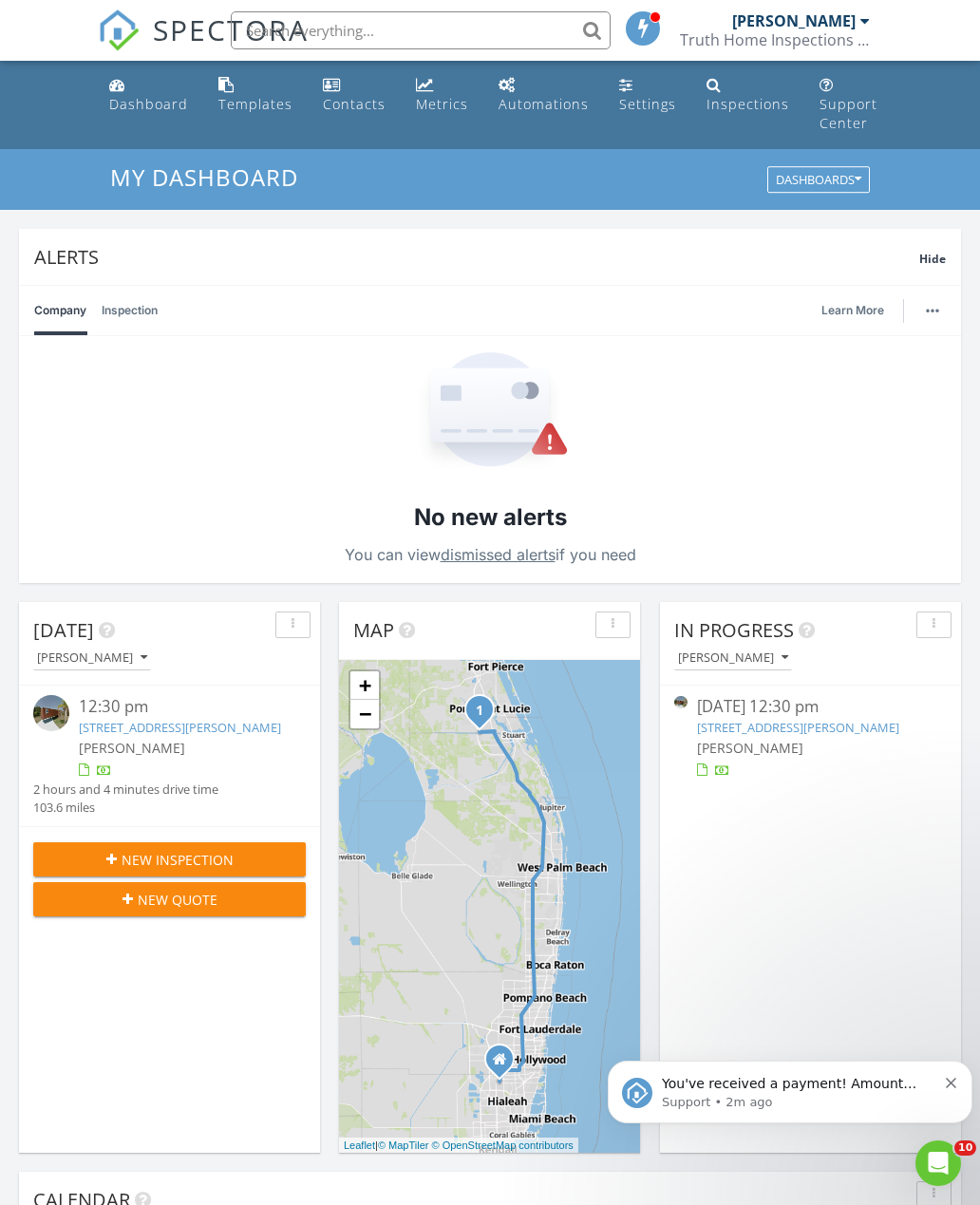
click at [939, 267] on div "Hide" at bounding box center [933, 258] width 27 height 23
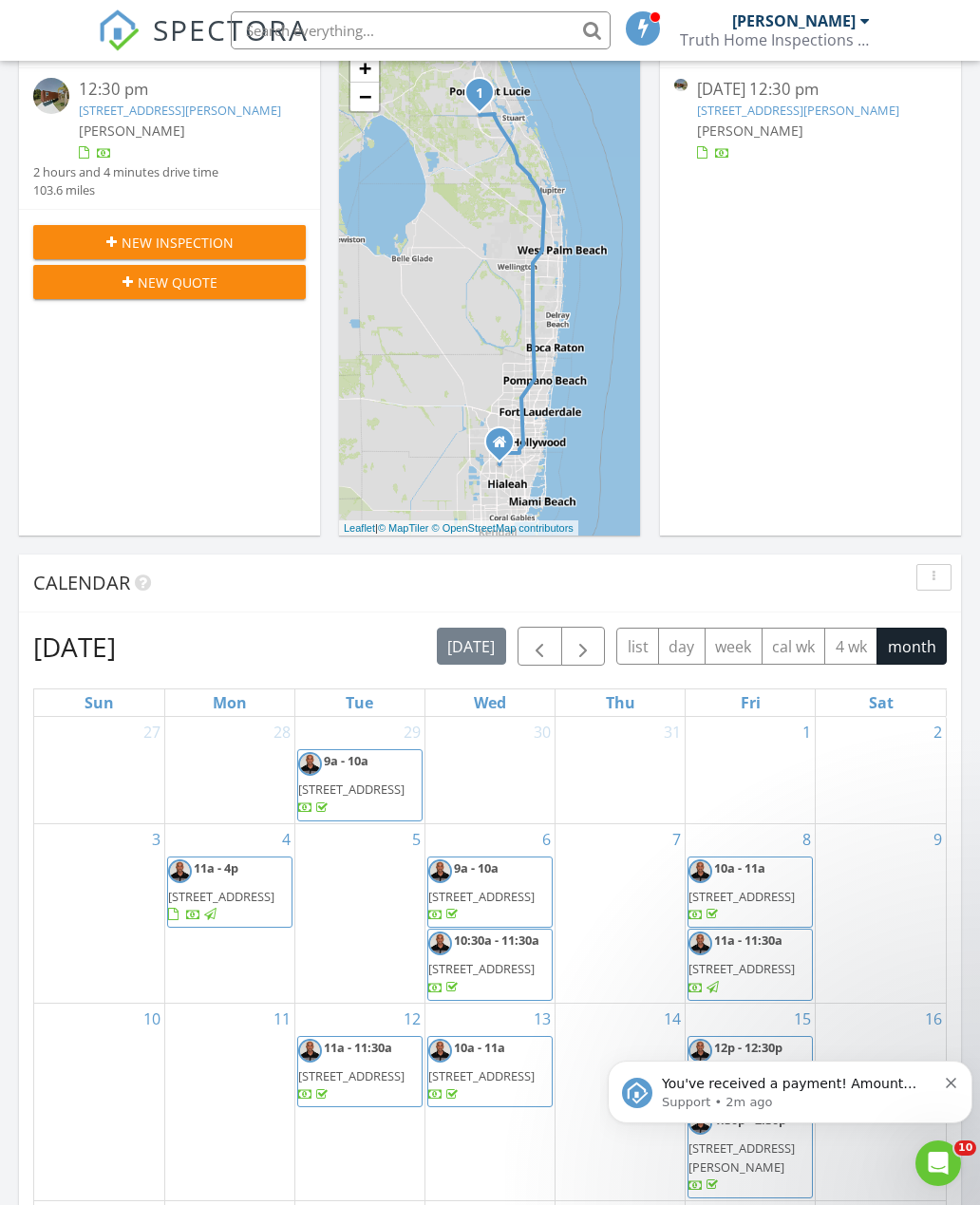
scroll to position [319, 0]
click at [955, 1086] on icon "Dismiss notification" at bounding box center [951, 1082] width 11 height 11
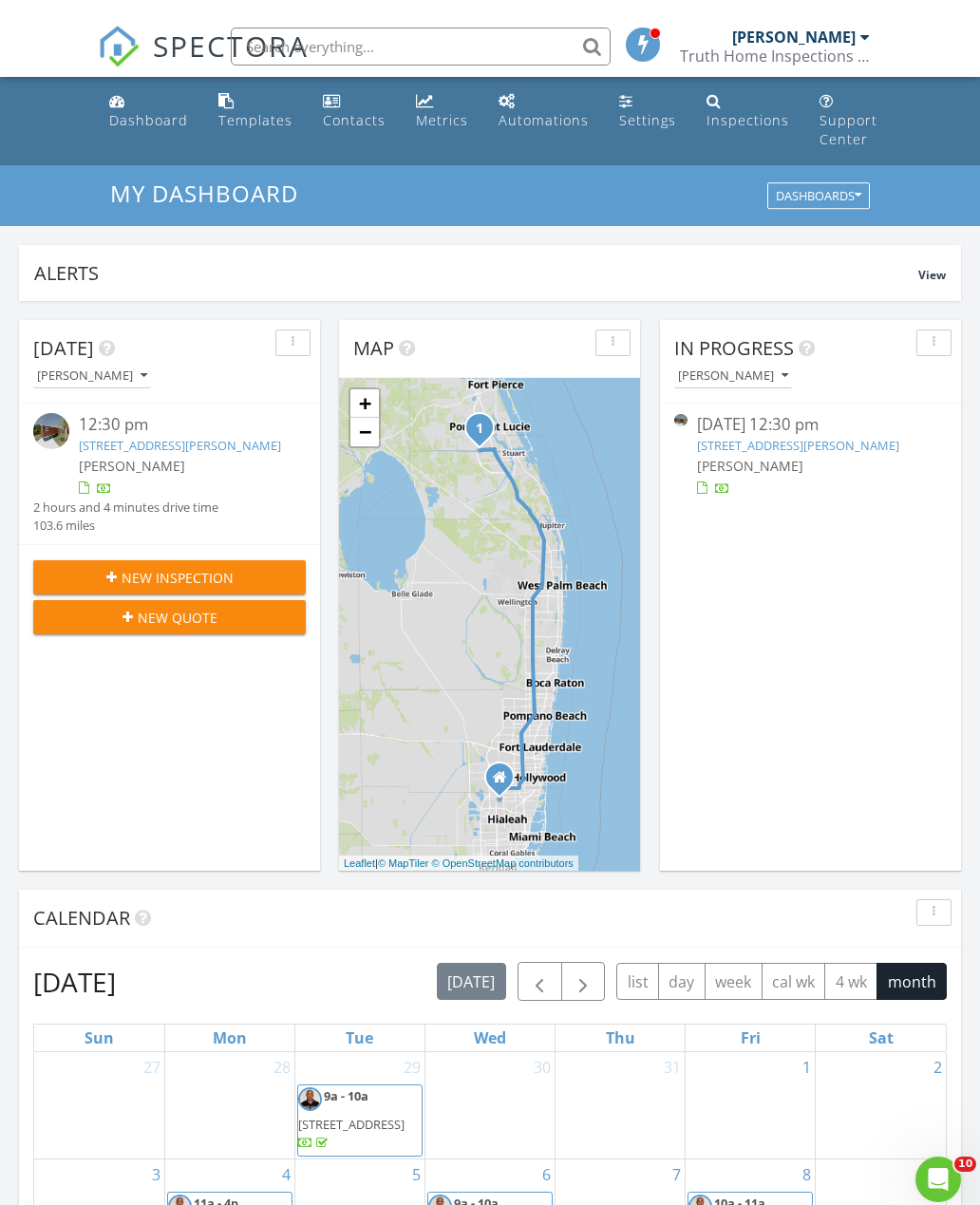
scroll to position [0, 0]
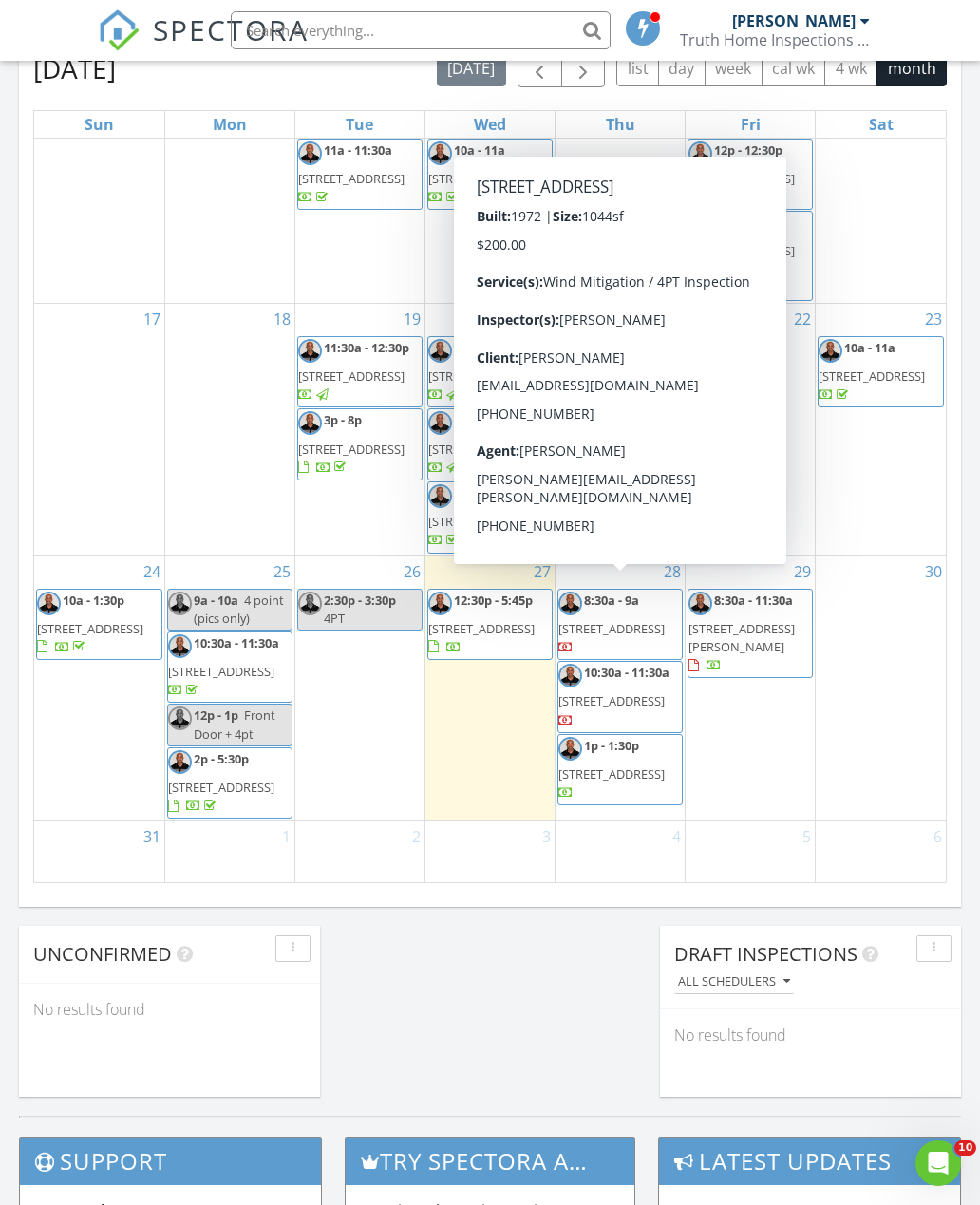
click at [635, 620] on span "7613 NW 68th Way, Tamarac 33321" at bounding box center [611, 628] width 106 height 17
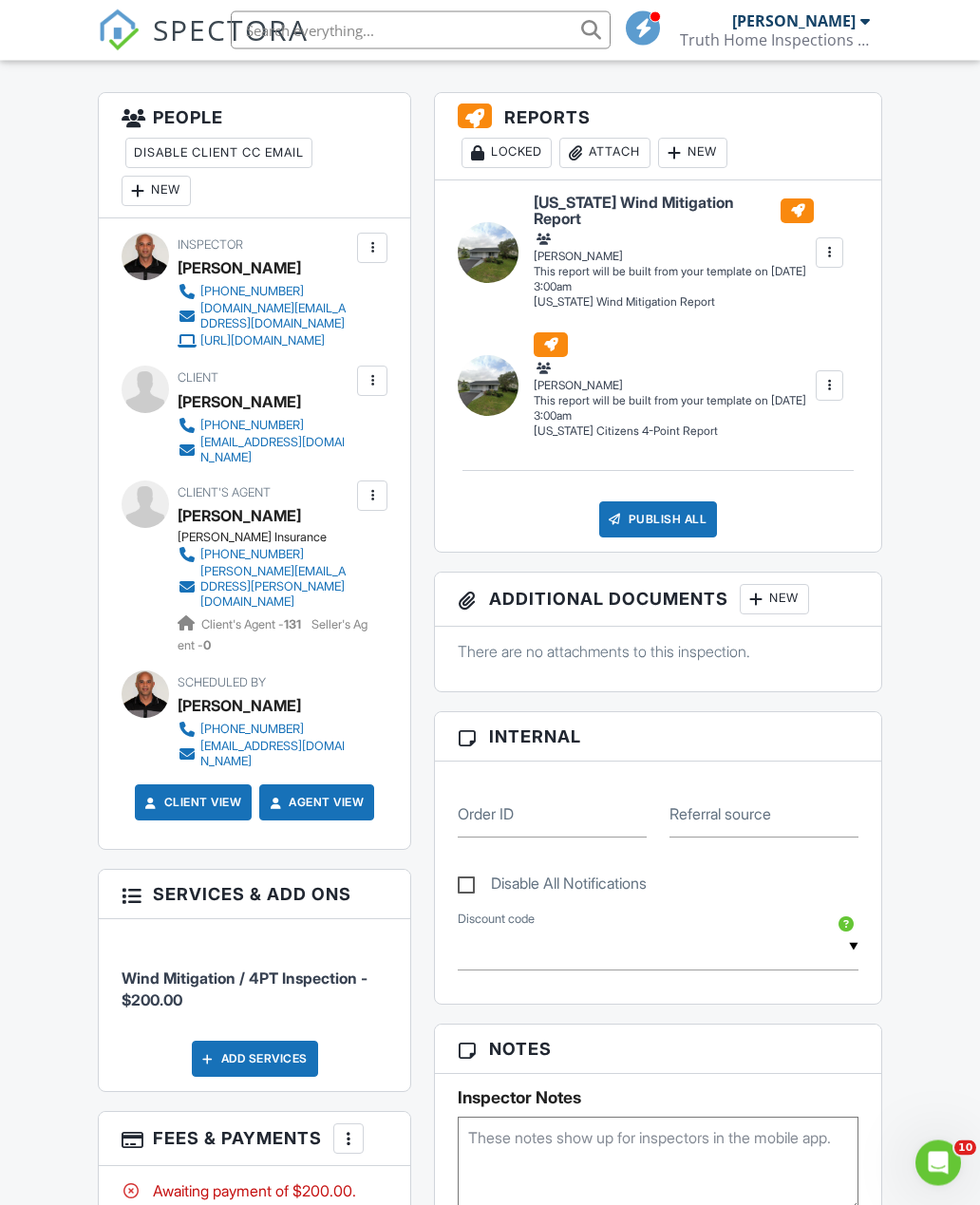
scroll to position [476, 0]
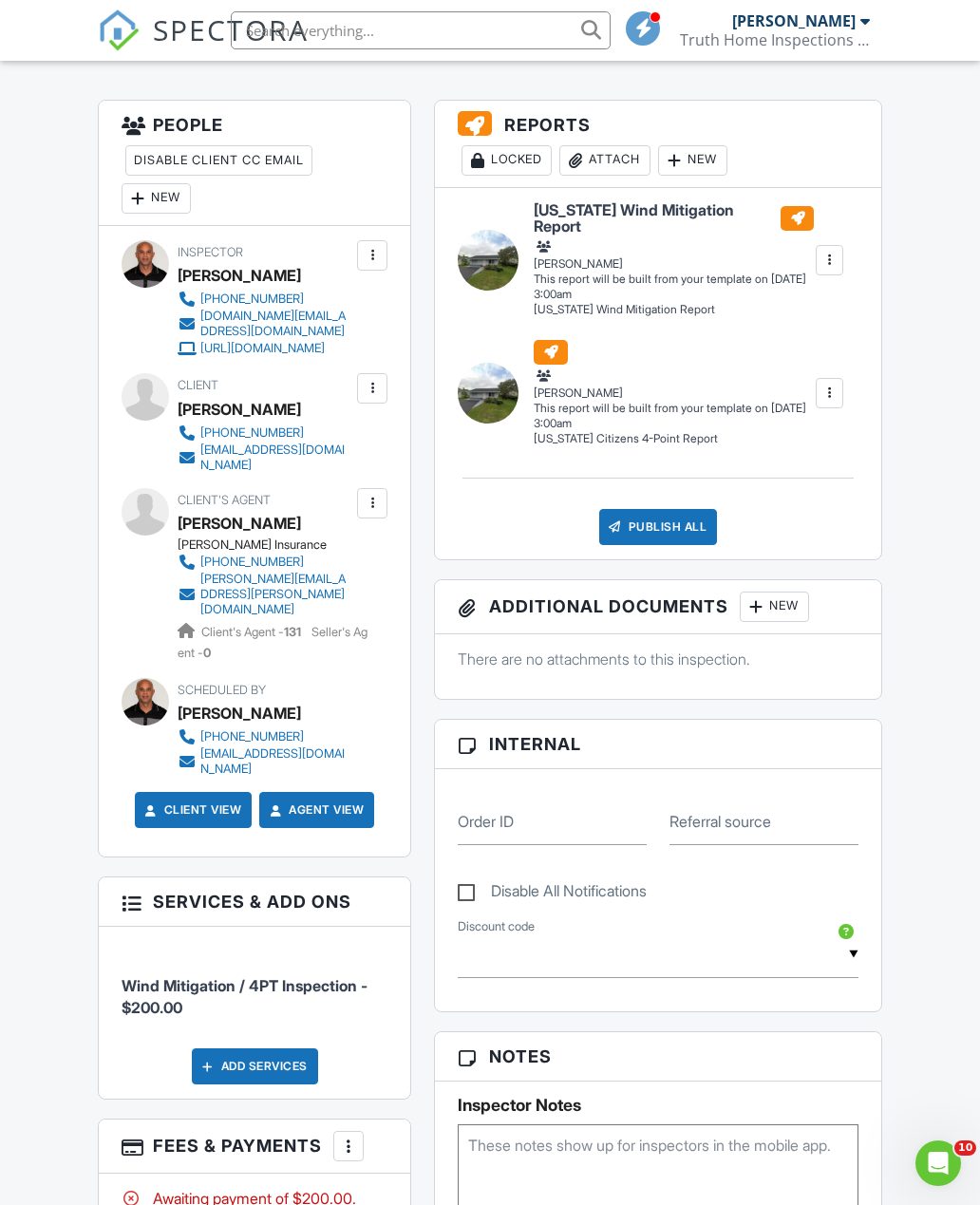
click at [367, 397] on div at bounding box center [373, 389] width 19 height 19
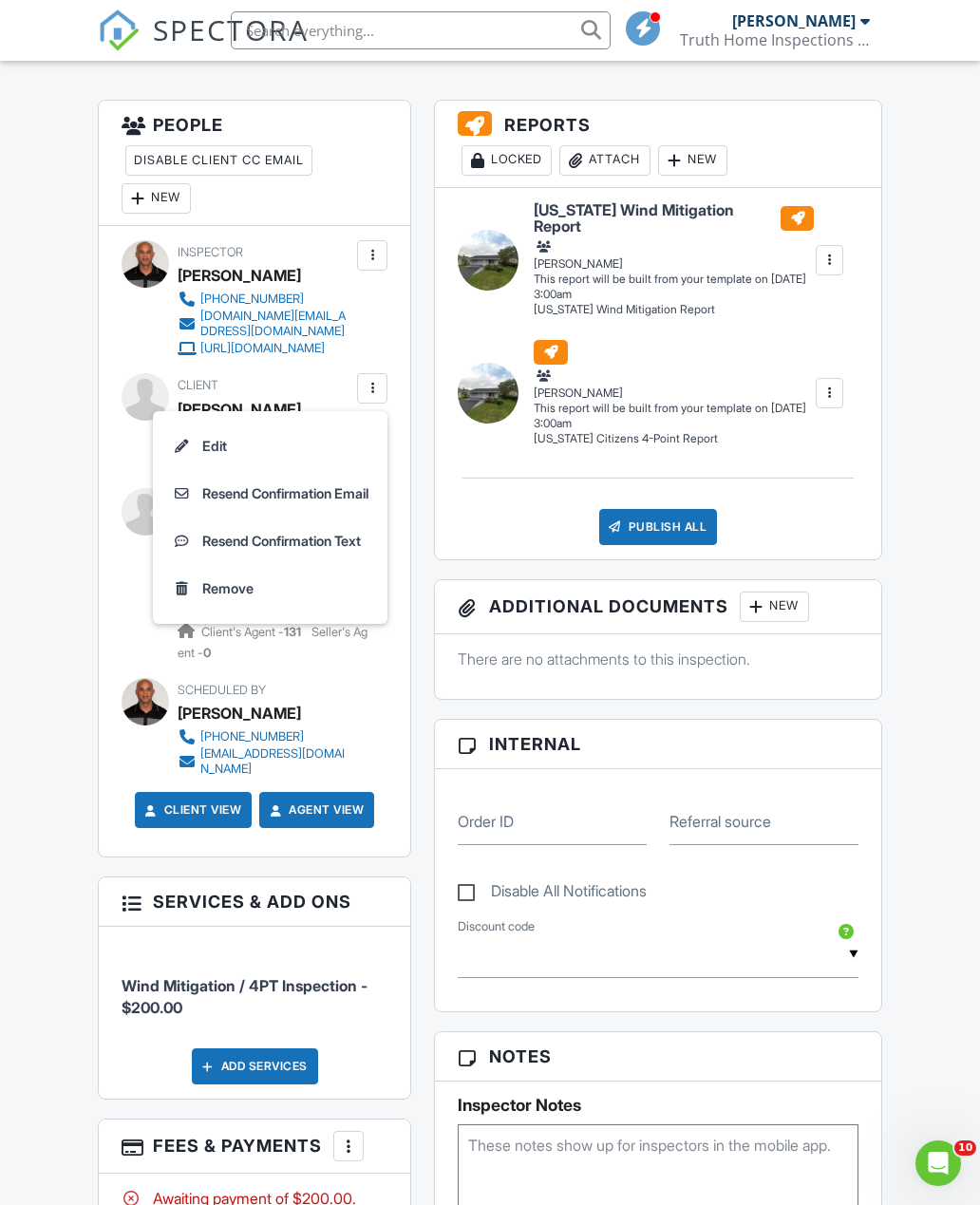
click at [499, 654] on div "There are no attachments to this inspection." at bounding box center [658, 666] width 447 height 64
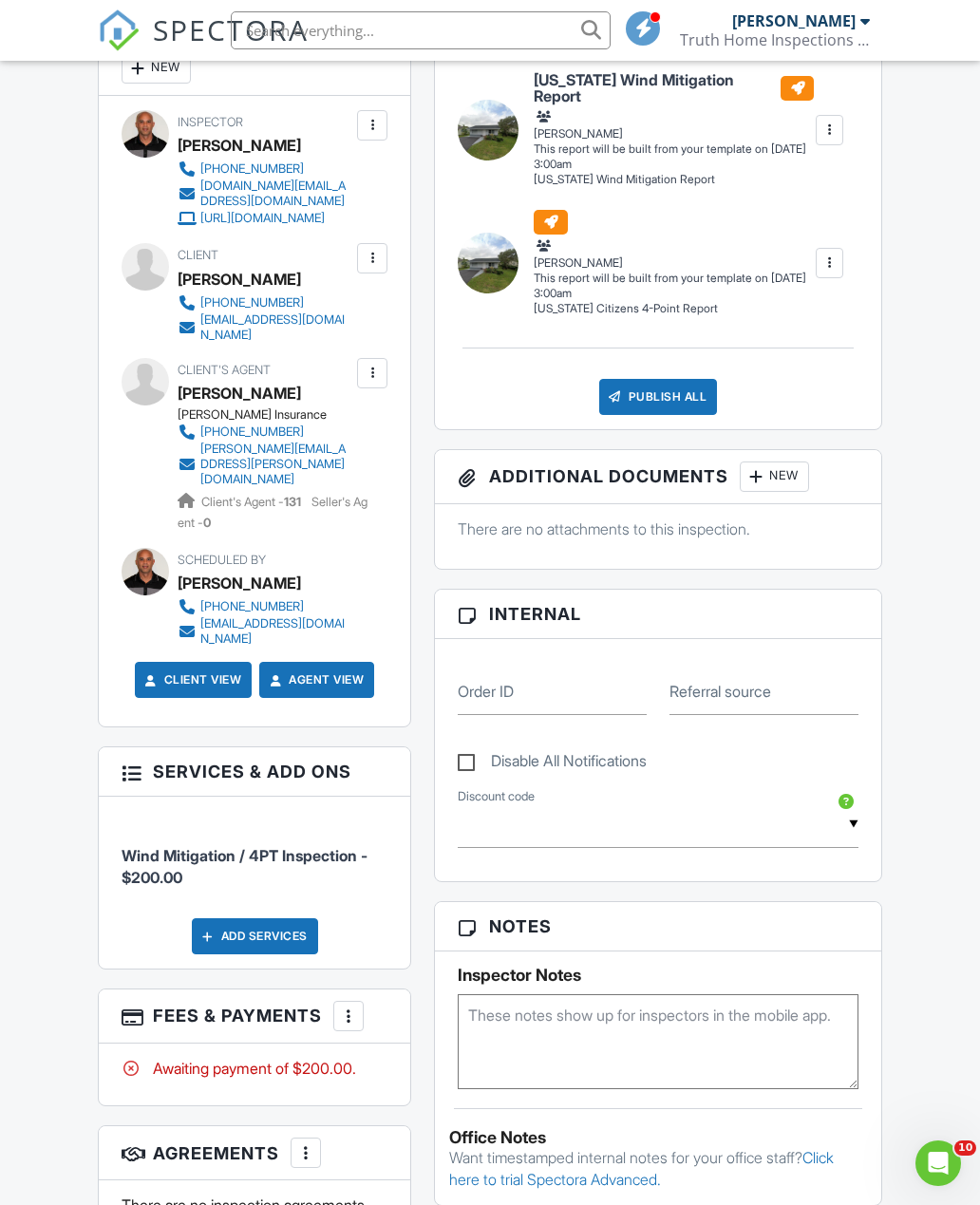
scroll to position [611, 0]
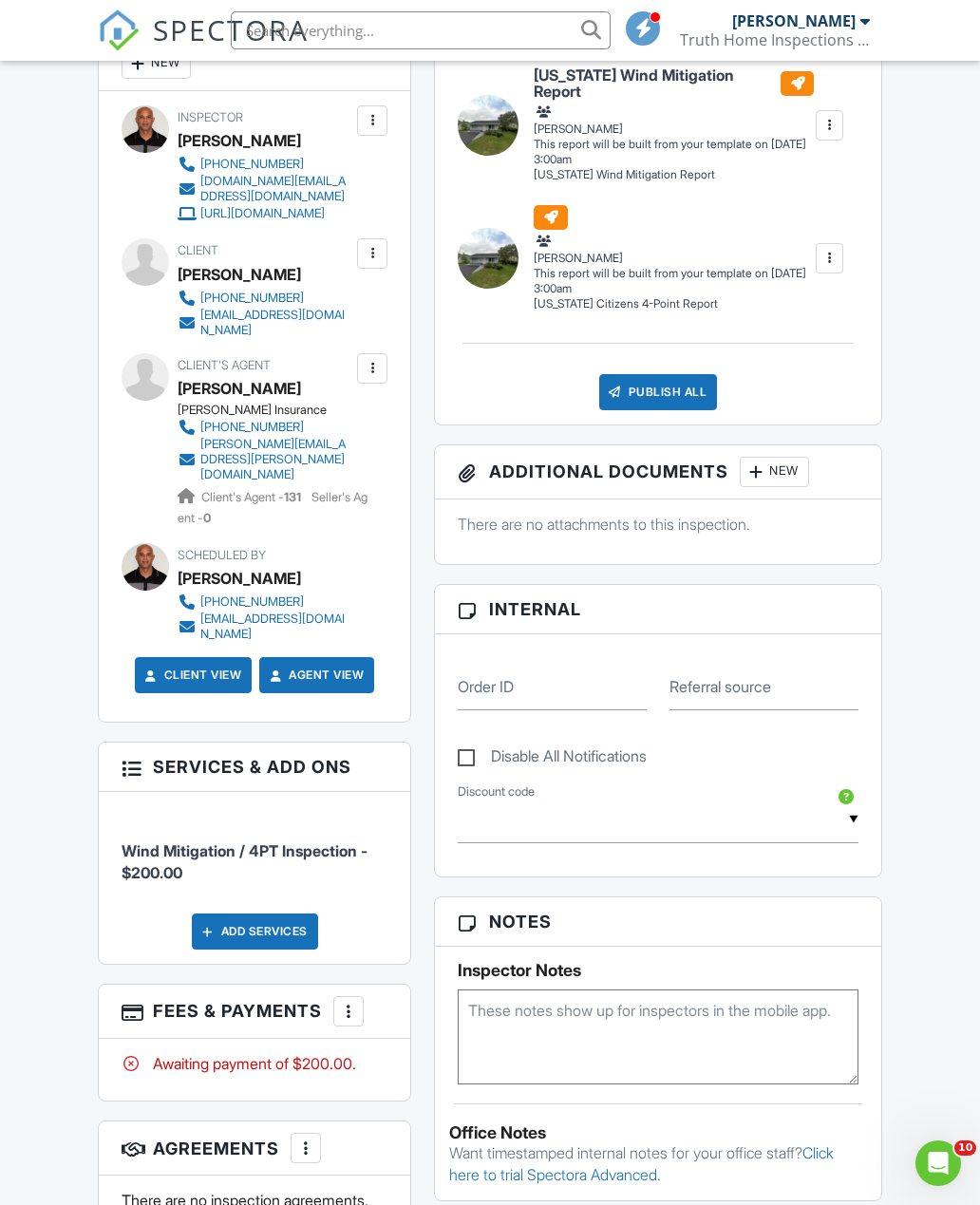
click at [362, 1006] on div "More" at bounding box center [348, 1012] width 31 height 31
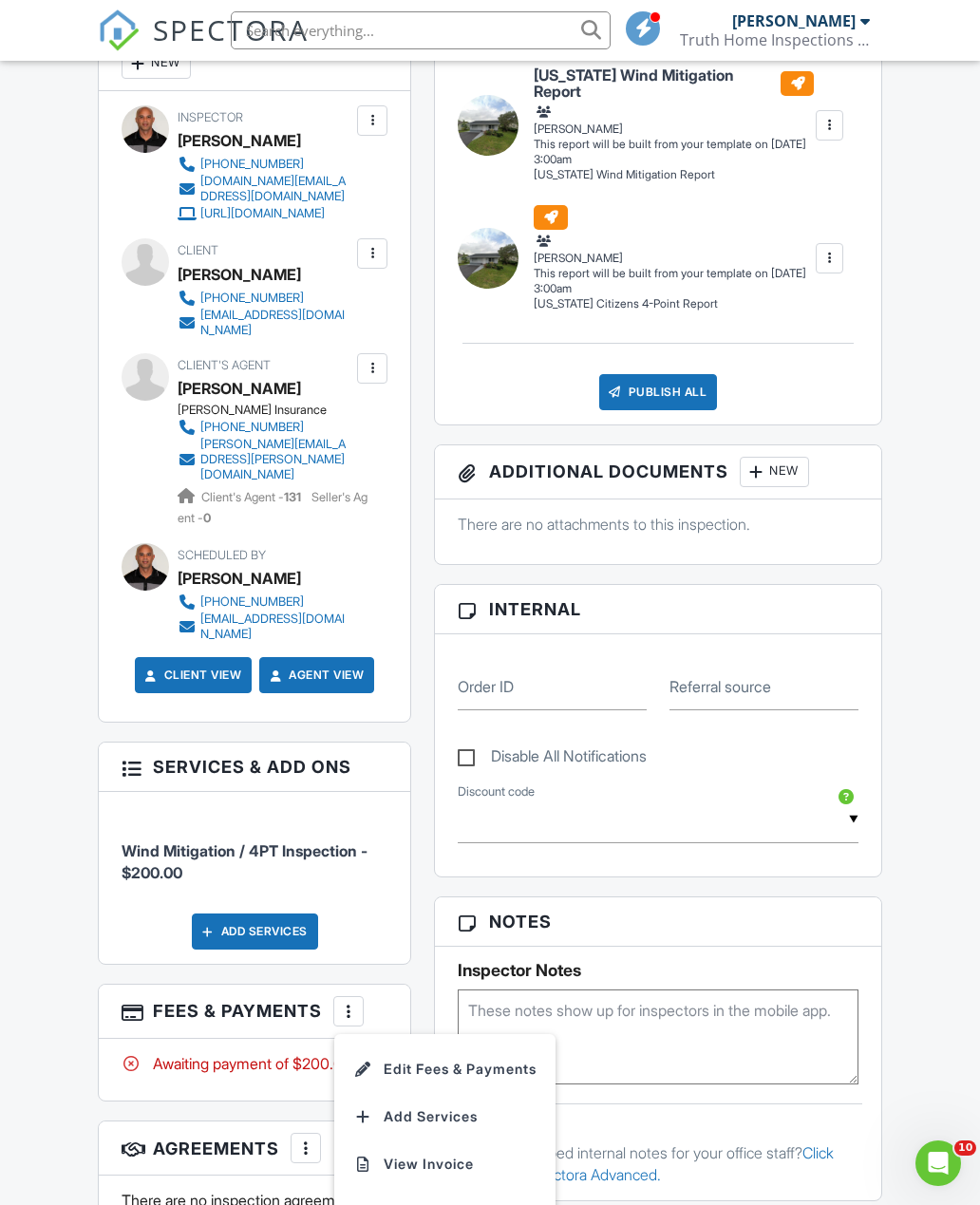
click at [519, 1070] on li "Edit Fees & Payments" at bounding box center [445, 1068] width 198 height 47
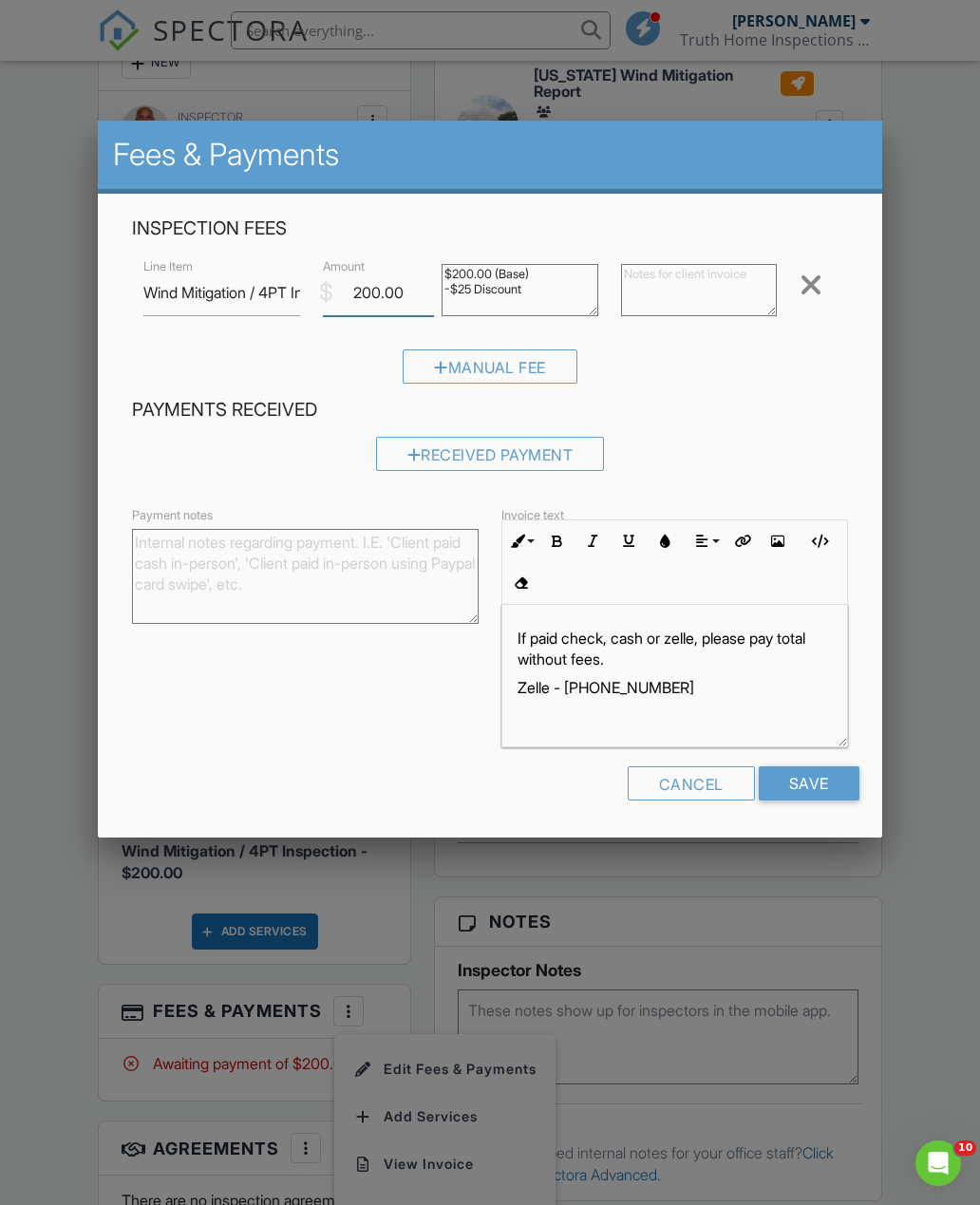
click at [406, 297] on input "200.00" at bounding box center [378, 293] width 112 height 46
type input "2"
type input "175.00"
click at [816, 788] on input "Save" at bounding box center [809, 783] width 101 height 35
